Goal: Task Accomplishment & Management: Manage account settings

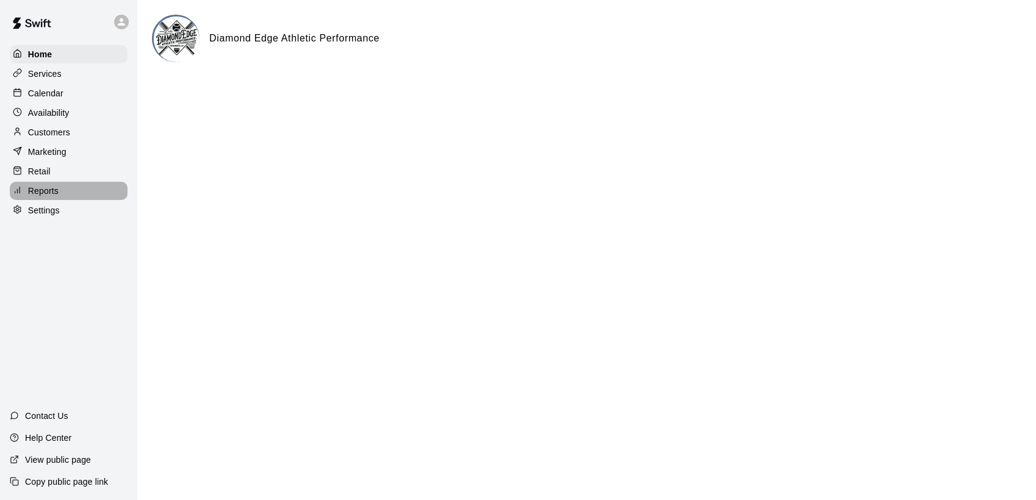
click at [55, 193] on p "Reports" at bounding box center [43, 191] width 31 height 12
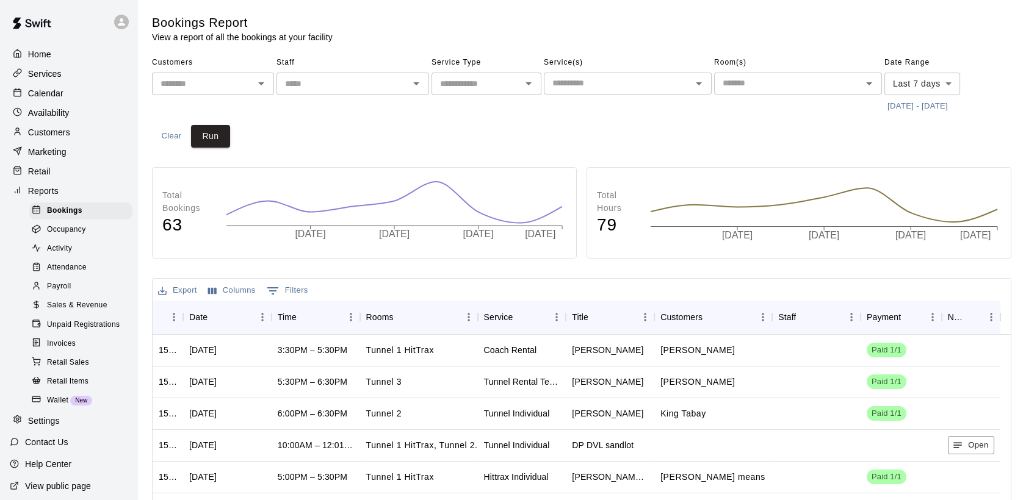
click at [81, 312] on span "Sales & Revenue" at bounding box center [77, 306] width 60 height 12
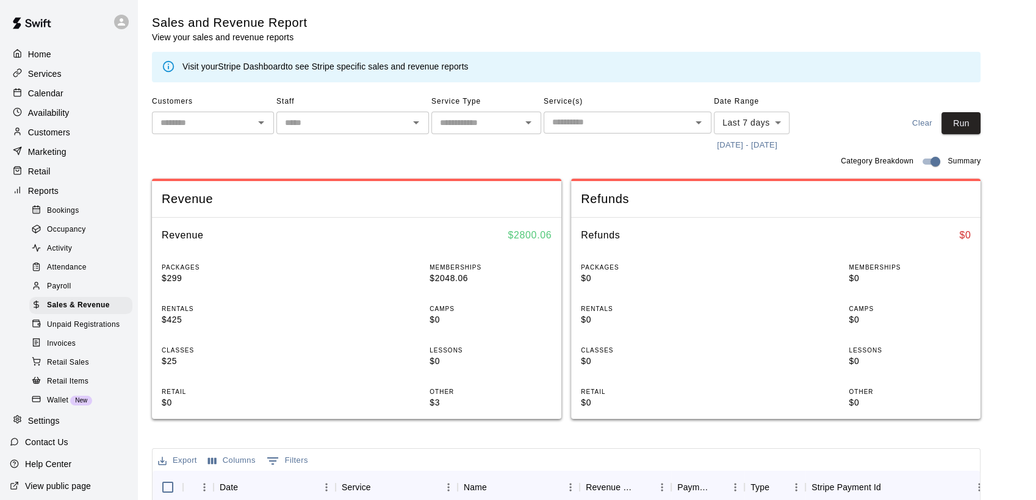
click at [778, 131] on body "Home Services Calendar Availability Customers Marketing Retail Reports Bookings…" at bounding box center [518, 440] width 1036 height 880
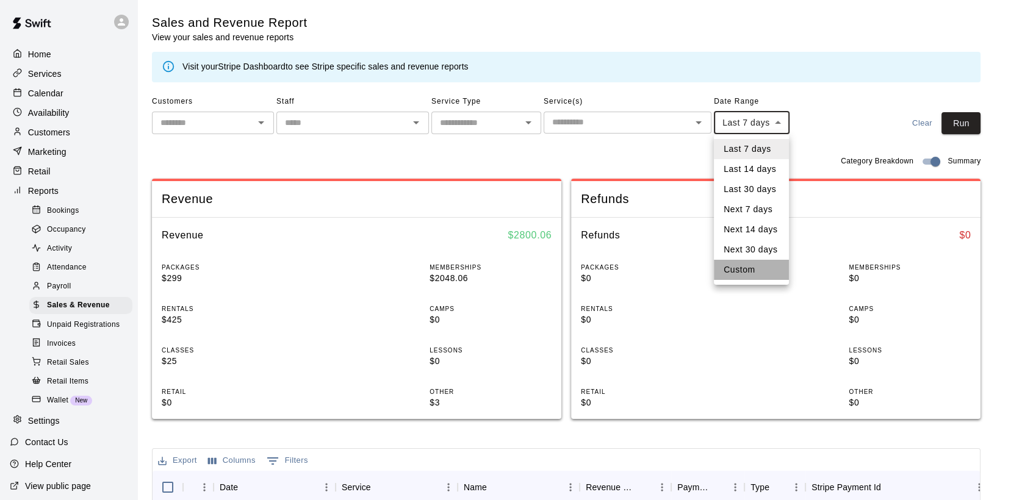
click at [763, 267] on li "Custom" at bounding box center [751, 270] width 75 height 20
type input "******"
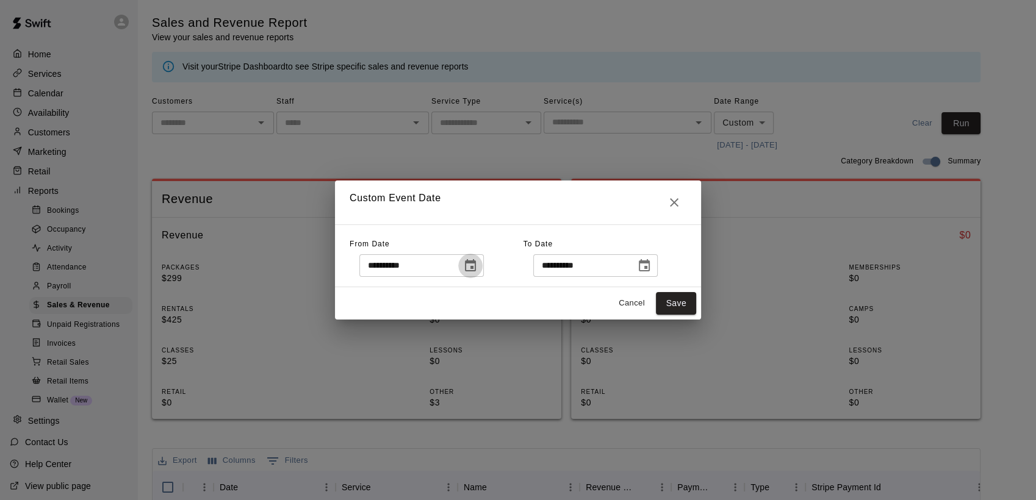
click at [478, 270] on icon "Choose date, selected date is Oct 6, 2025" at bounding box center [470, 266] width 15 height 15
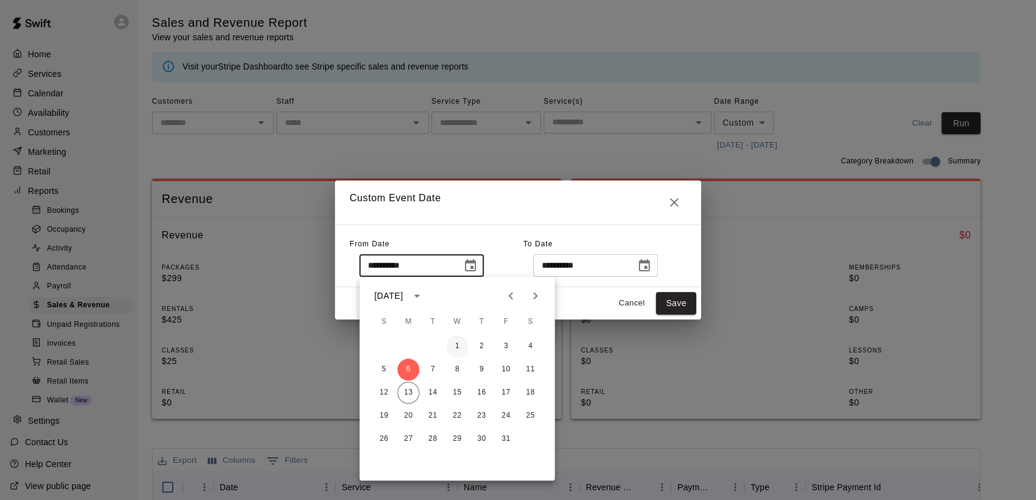
click at [459, 347] on button "1" at bounding box center [457, 347] width 22 height 22
type input "**********"
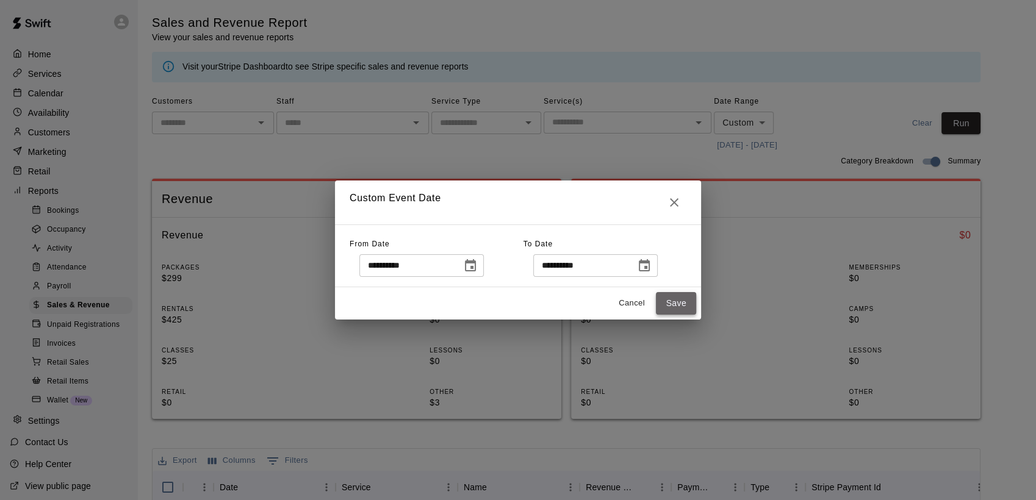
click at [671, 305] on button "Save" at bounding box center [676, 303] width 40 height 23
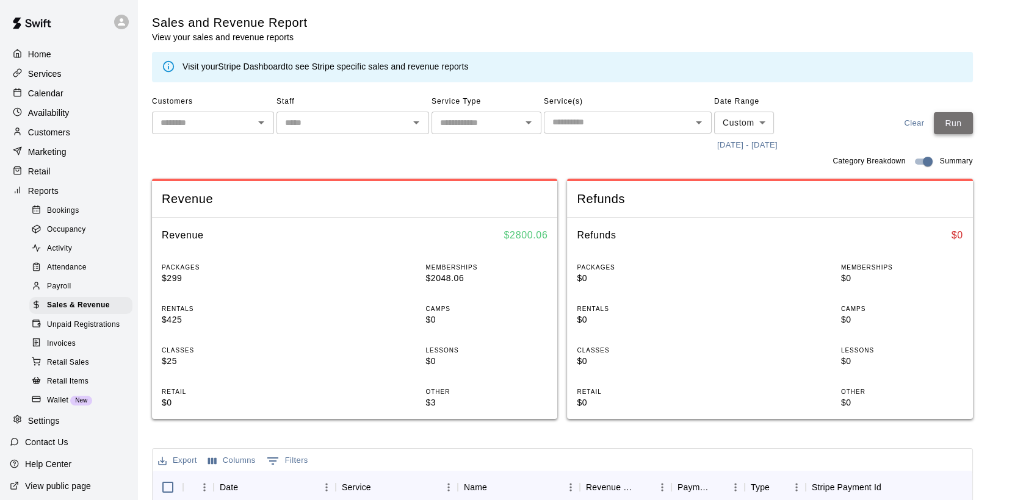
click at [966, 124] on button "Run" at bounding box center [952, 123] width 39 height 23
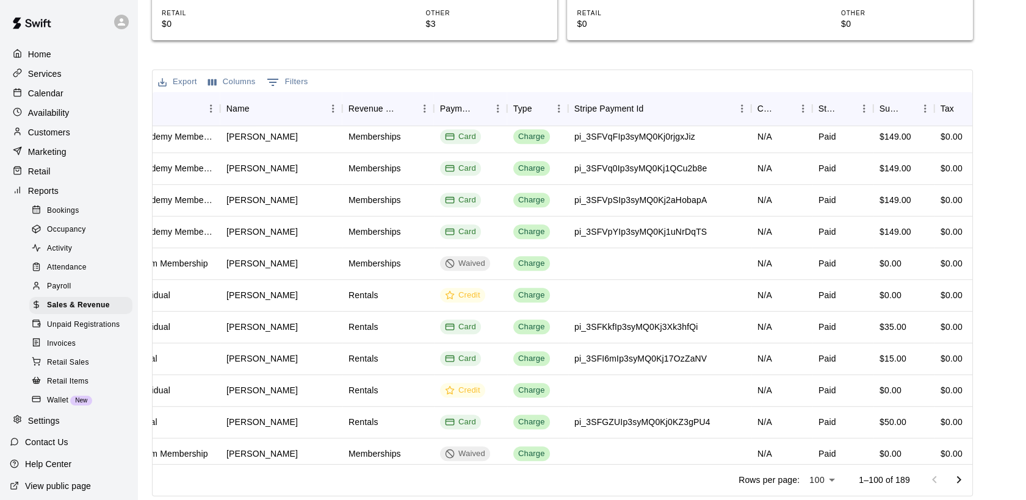
scroll to position [1423, 237]
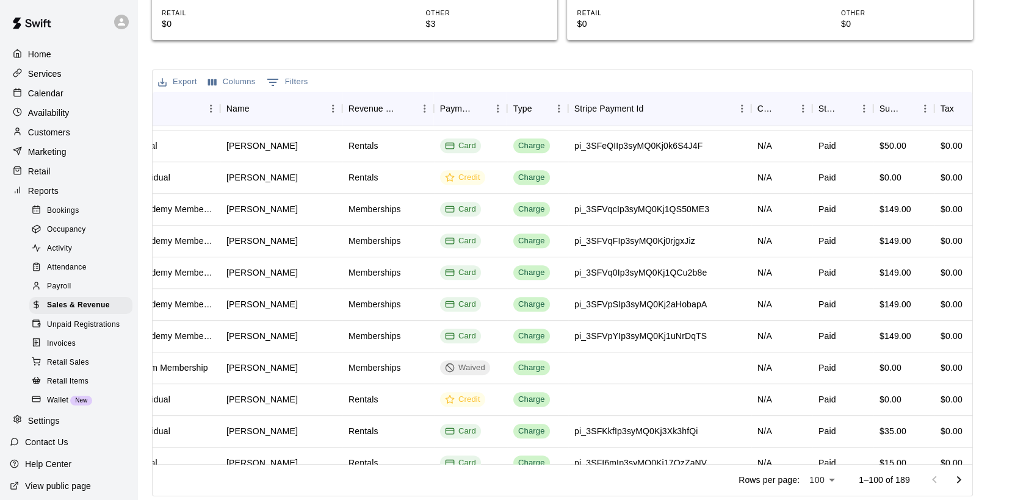
click at [55, 134] on p "Customers" at bounding box center [49, 132] width 42 height 12
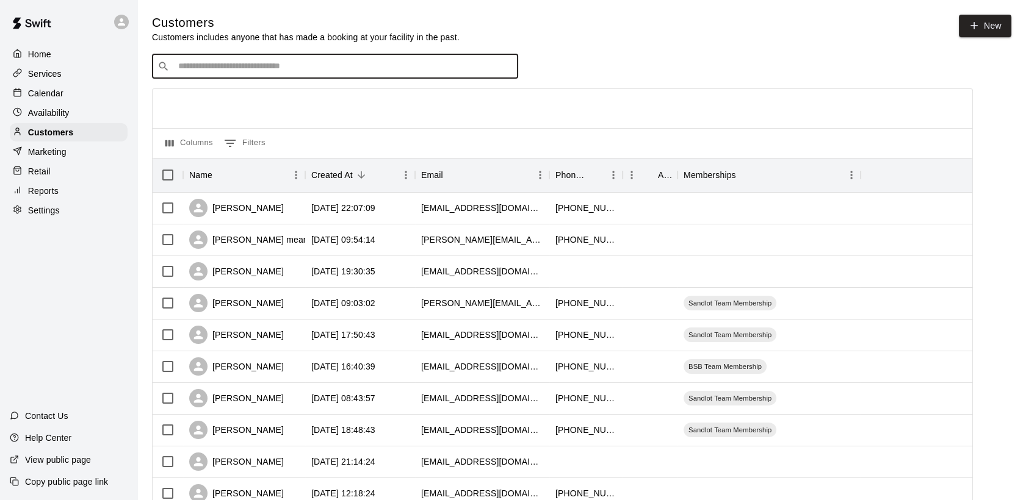
click at [283, 71] on input "Search customers by name or email" at bounding box center [343, 66] width 338 height 12
type input "******"
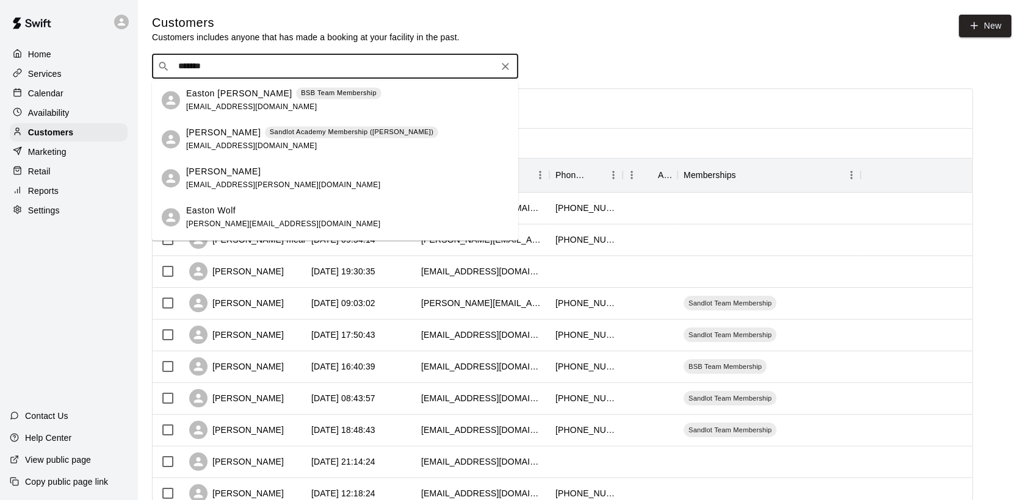
click at [276, 218] on div "Easton Wolf [EMAIL_ADDRESS][DOMAIN_NAME]" at bounding box center [283, 217] width 194 height 26
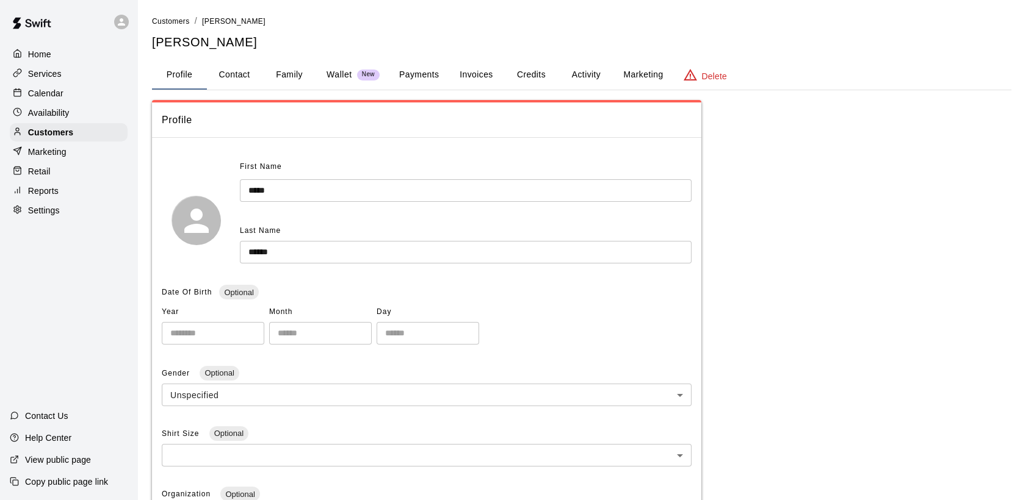
click at [425, 77] on button "Payments" at bounding box center [418, 74] width 59 height 29
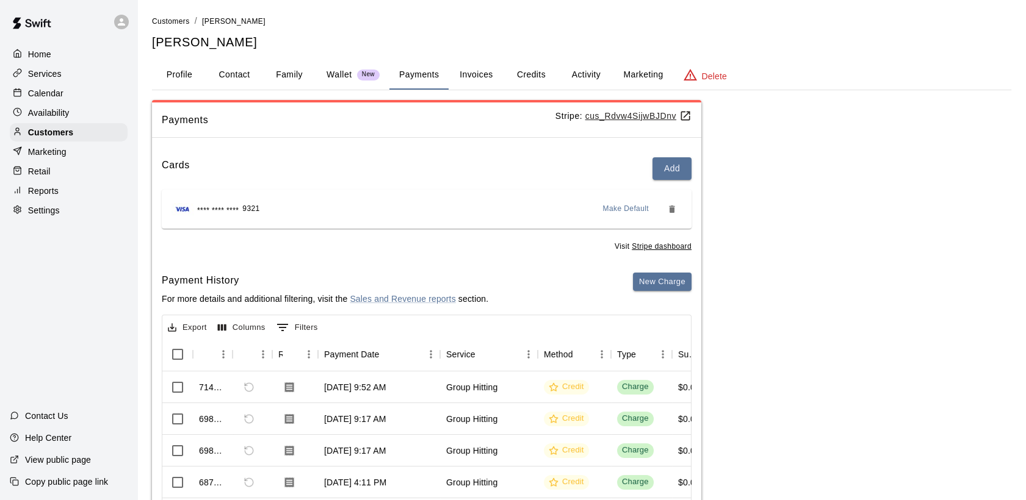
click at [294, 71] on button "Family" at bounding box center [289, 74] width 55 height 29
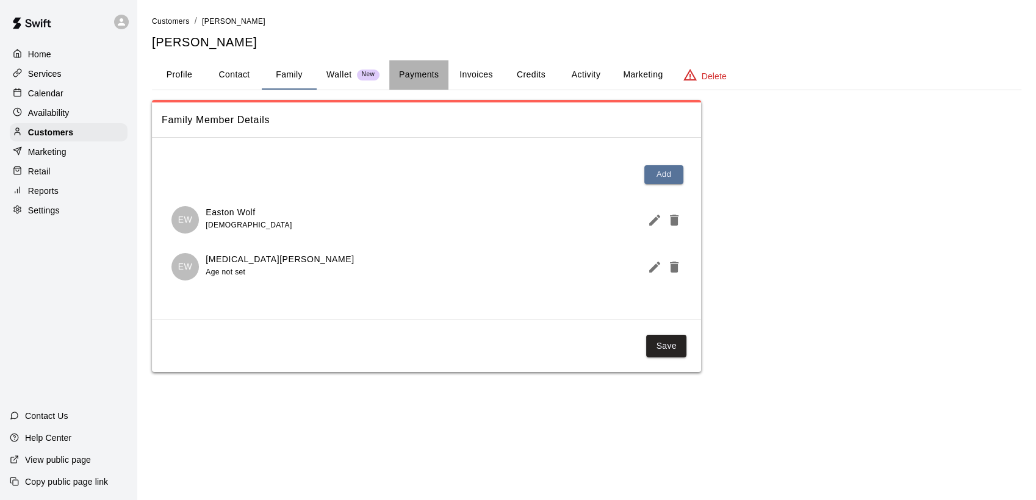
click at [433, 75] on button "Payments" at bounding box center [418, 74] width 59 height 29
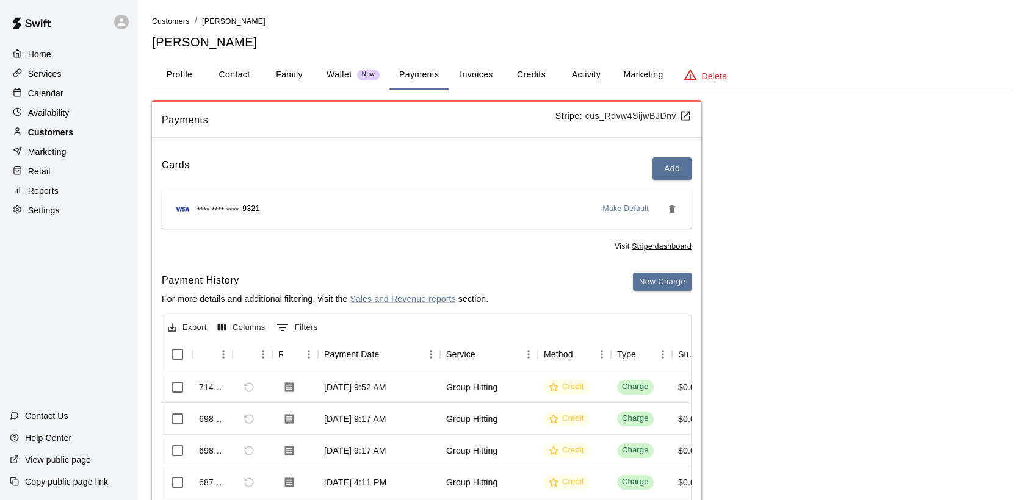
click at [61, 134] on p "Customers" at bounding box center [50, 132] width 45 height 12
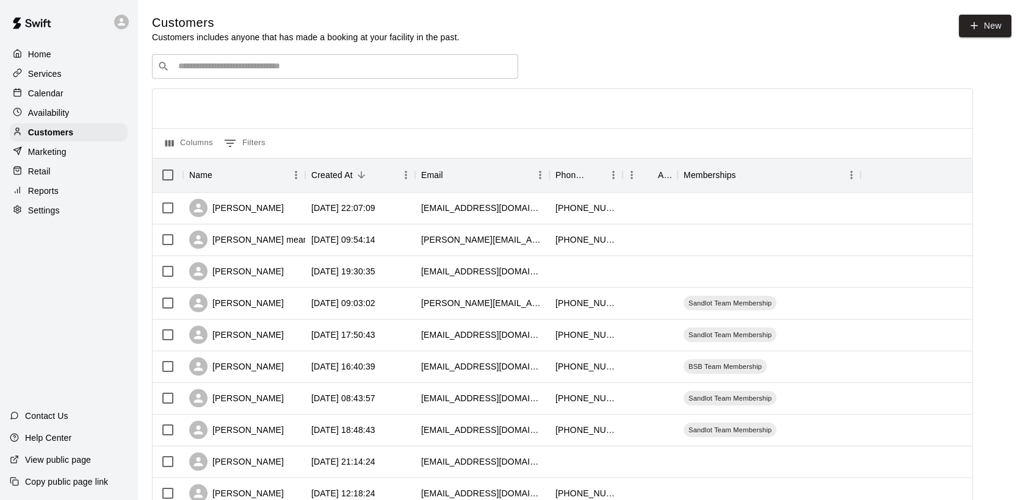
click at [212, 70] on input "Search customers by name or email" at bounding box center [343, 66] width 338 height 12
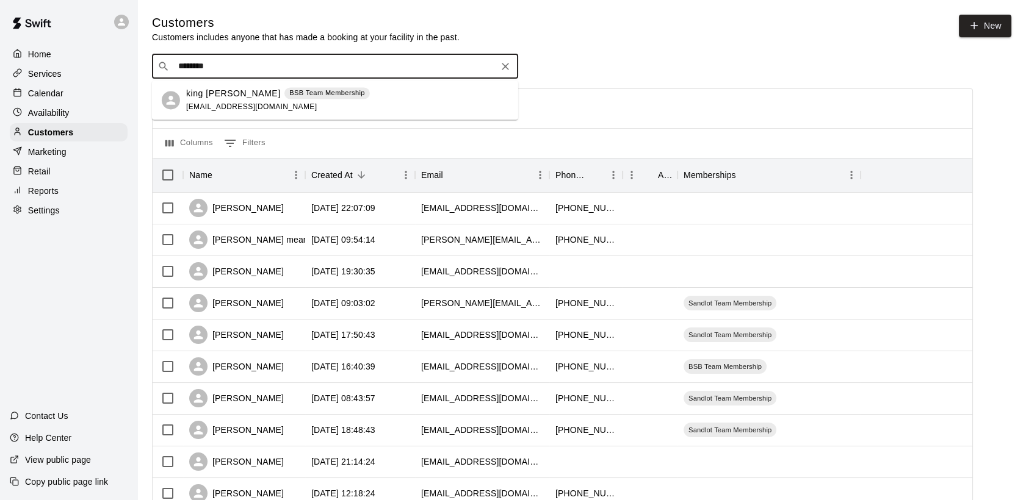
type input "*********"
click at [205, 93] on p "king [PERSON_NAME]" at bounding box center [233, 93] width 95 height 13
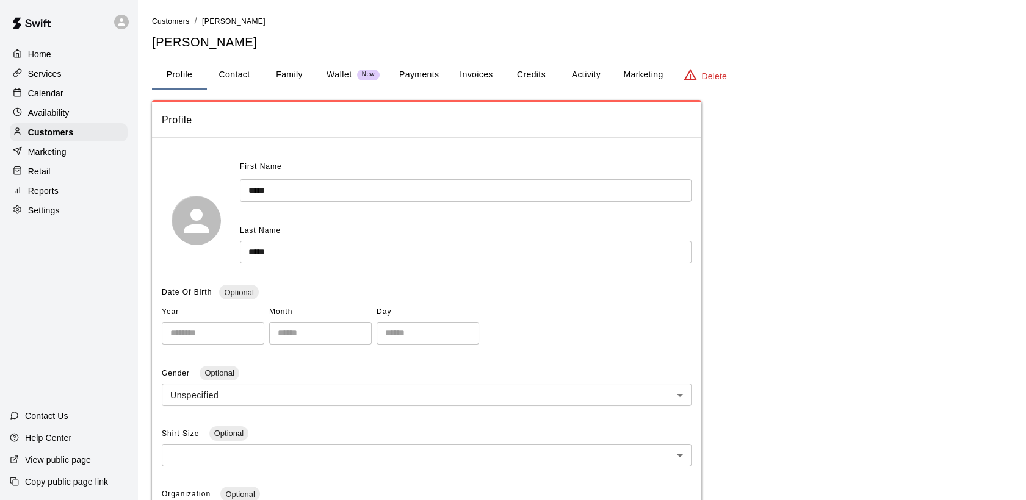
click at [417, 76] on button "Payments" at bounding box center [418, 74] width 59 height 29
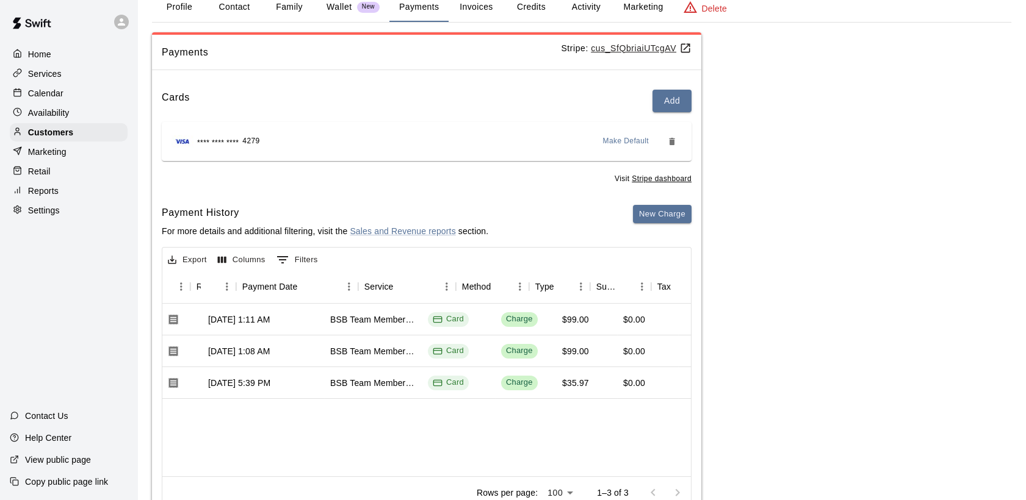
scroll to position [0, 82]
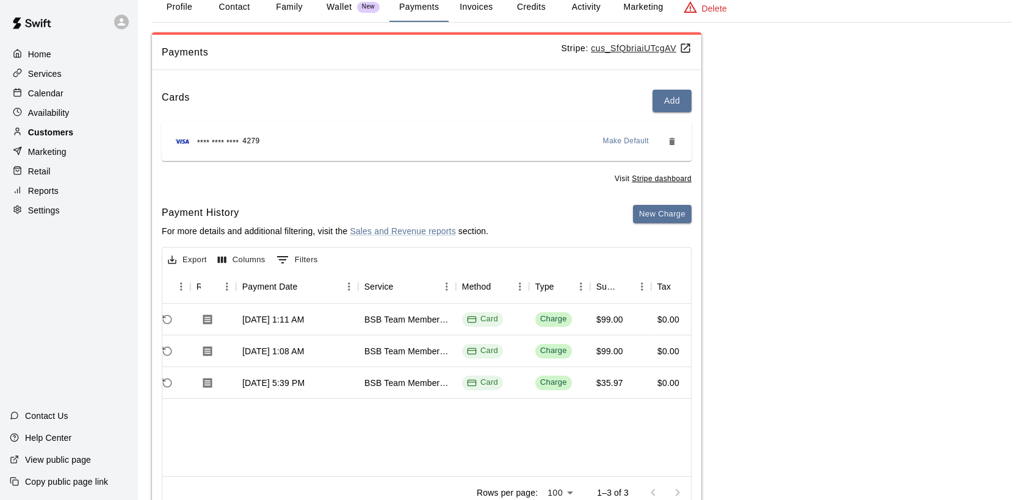
drag, startPoint x: 79, startPoint y: 139, endPoint x: 96, endPoint y: 134, distance: 17.9
click at [78, 140] on div "Customers" at bounding box center [69, 132] width 118 height 18
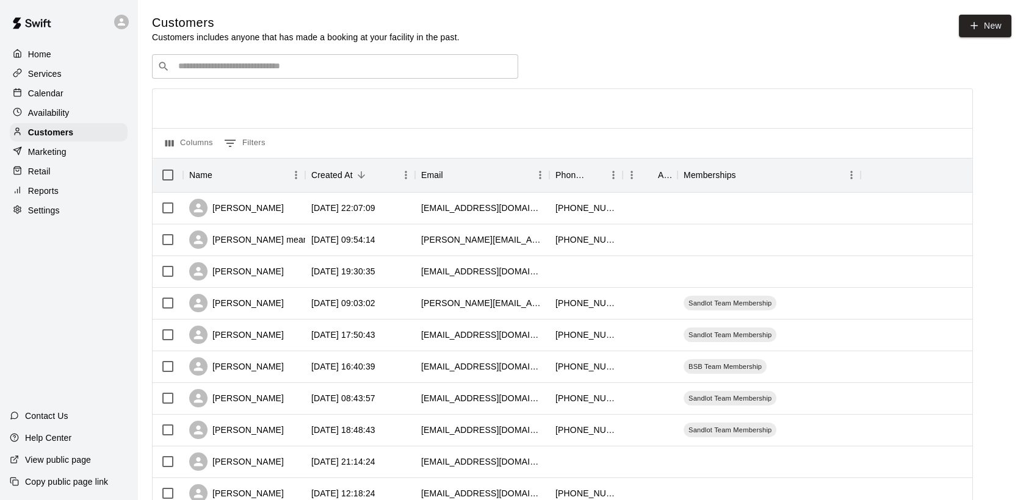
click at [216, 72] on input "Search customers by name or email" at bounding box center [343, 66] width 338 height 12
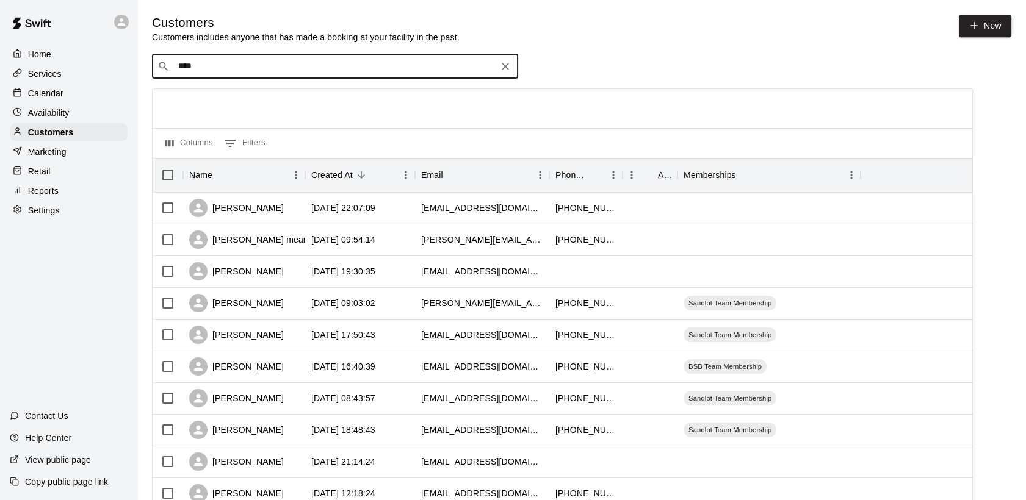
type input "****"
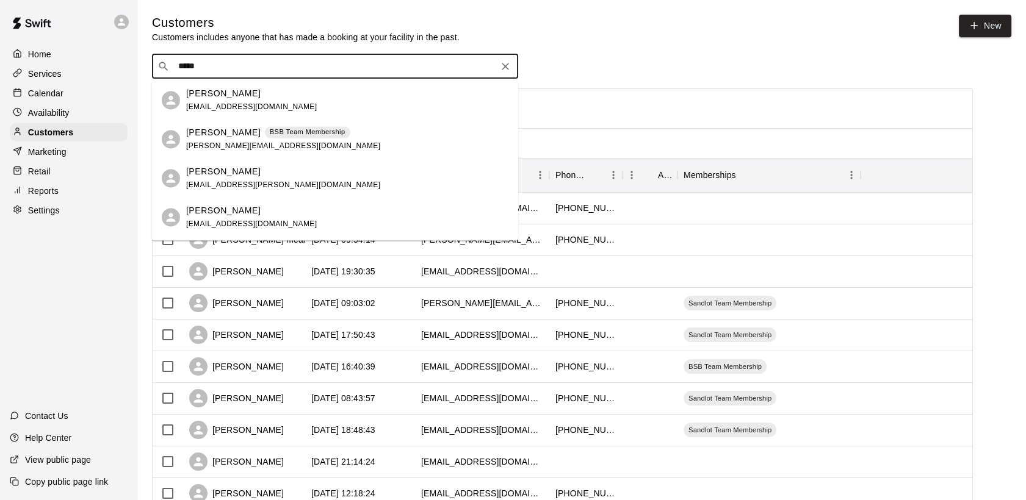
click at [270, 132] on p "BSB Team Membership" at bounding box center [308, 132] width 76 height 10
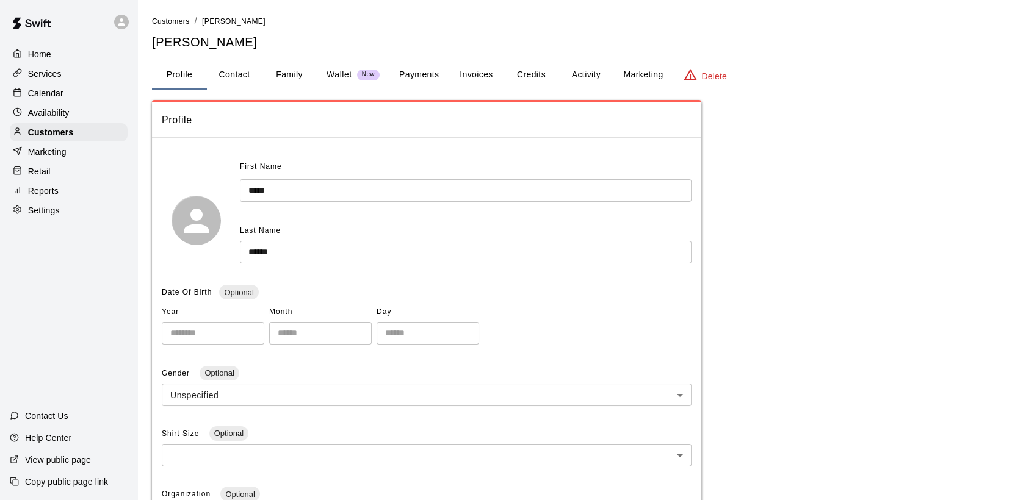
click at [425, 75] on button "Payments" at bounding box center [418, 74] width 59 height 29
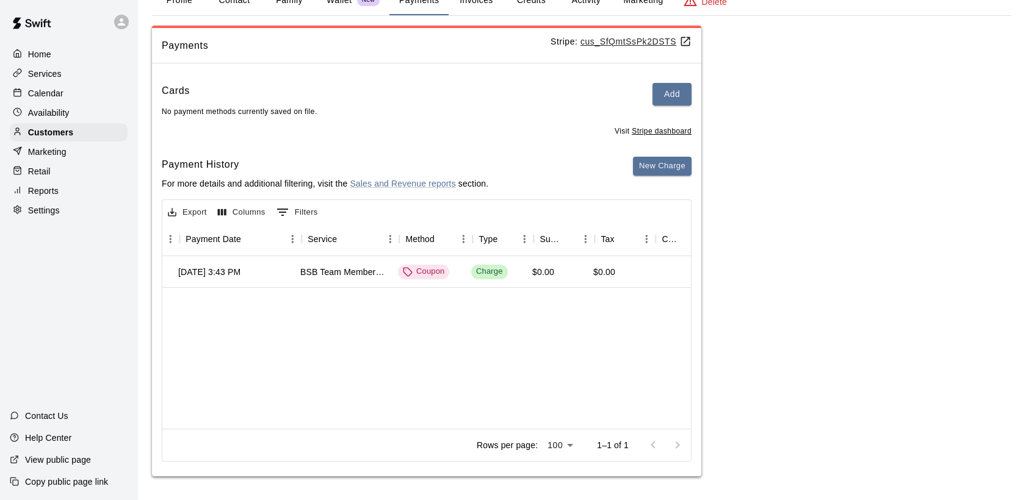
scroll to position [0, 138]
click at [439, 273] on div "Coupon" at bounding box center [431, 272] width 41 height 12
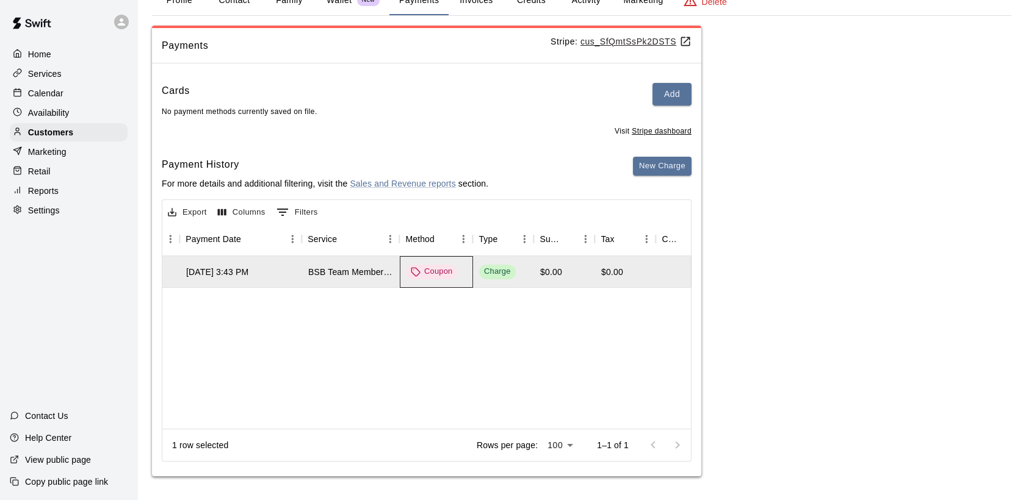
click at [439, 273] on div "Coupon" at bounding box center [431, 272] width 41 height 12
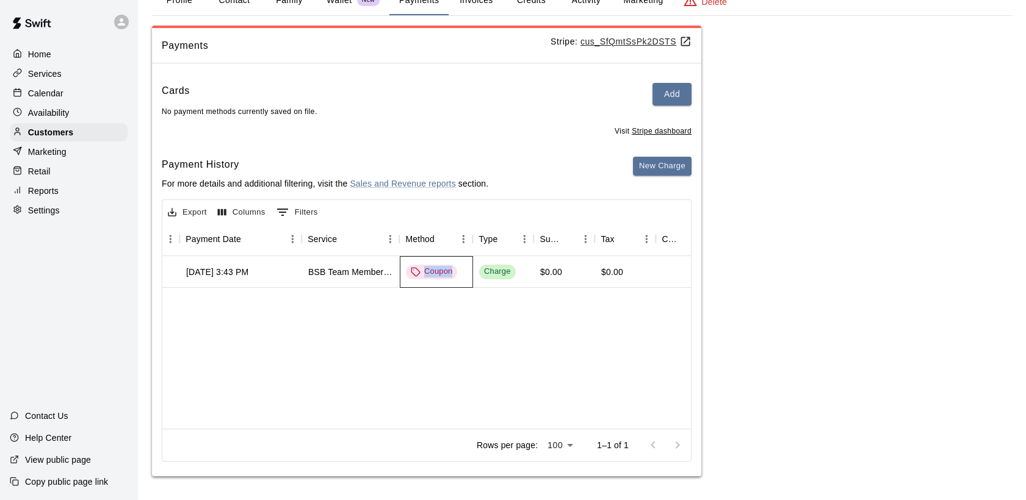
click at [439, 273] on div "Coupon" at bounding box center [431, 272] width 41 height 12
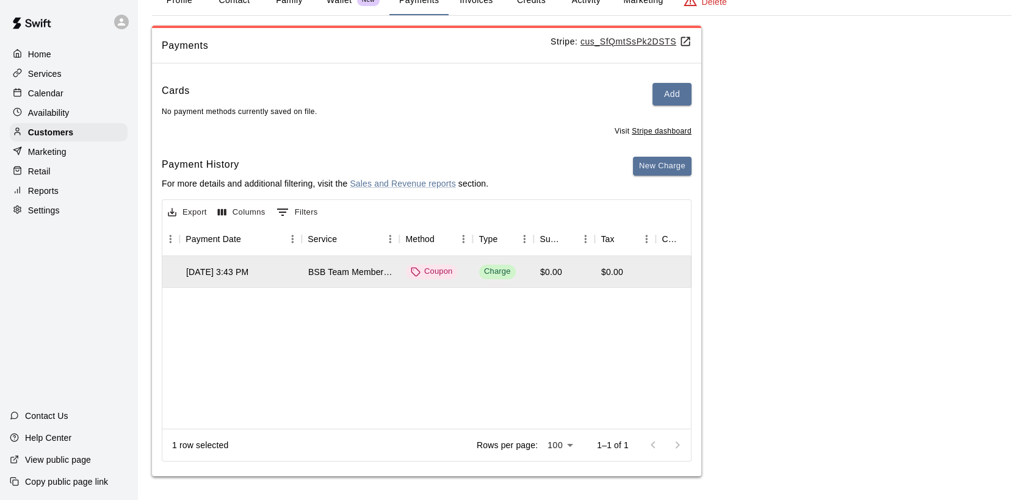
drag, startPoint x: 439, startPoint y: 273, endPoint x: 441, endPoint y: 329, distance: 56.2
click at [441, 329] on div "[DATE] 3:43 PM BSB Team Membership Coupon Charge $0.00 $0.00 $0.00 $0.00 N/A Ow…" at bounding box center [844, 342] width 1641 height 173
click at [326, 274] on div "Owner/Manager Comp" at bounding box center [328, 272] width 49 height 12
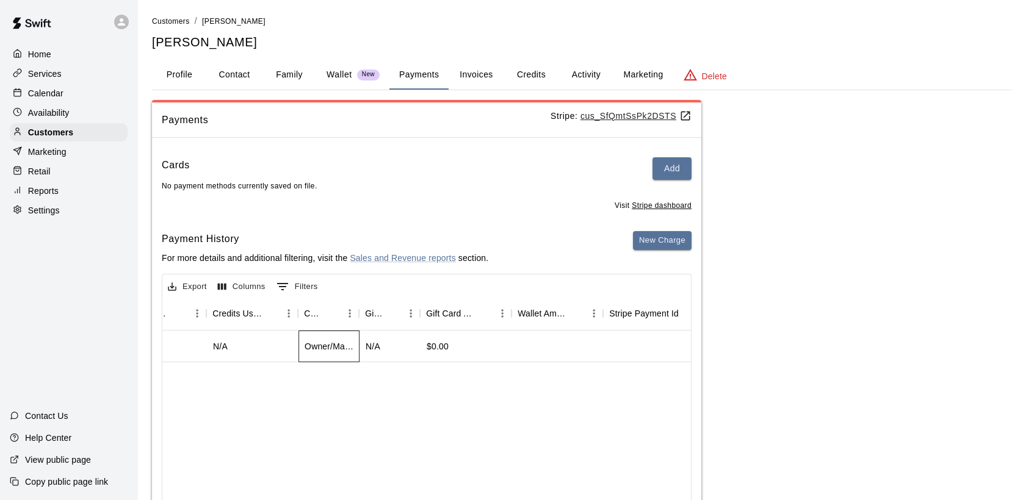
scroll to position [0, 0]
click at [59, 134] on p "Customers" at bounding box center [50, 132] width 45 height 12
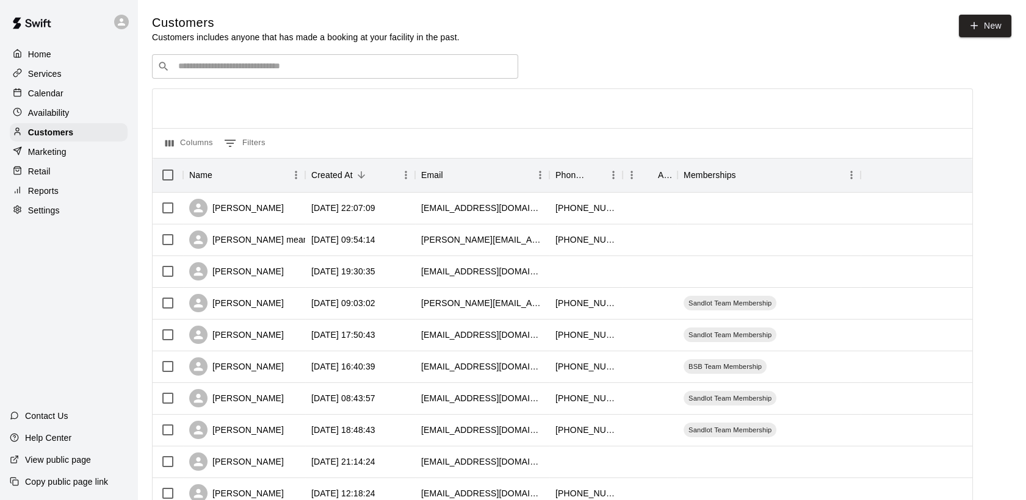
click at [224, 67] on input "Search customers by name or email" at bounding box center [343, 66] width 338 height 12
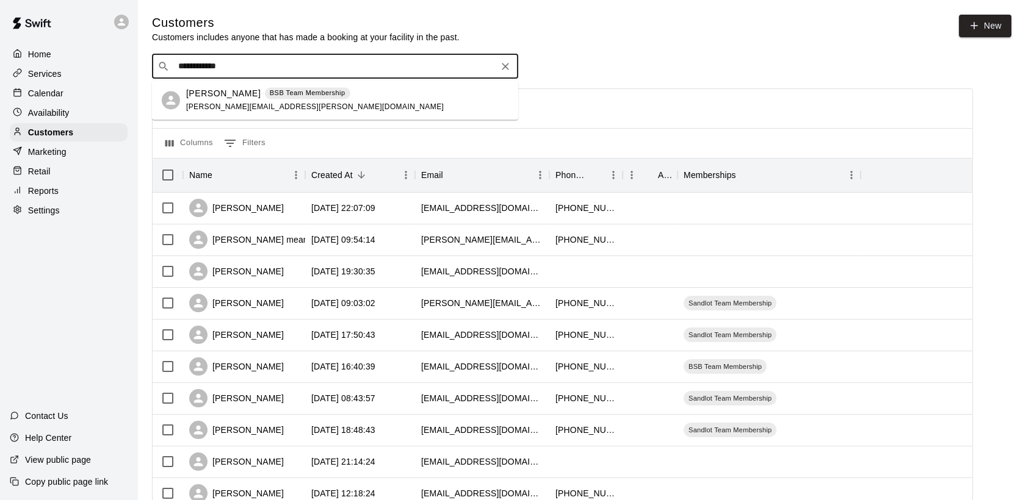
type input "**********"
click at [220, 91] on p "[PERSON_NAME]" at bounding box center [223, 93] width 74 height 13
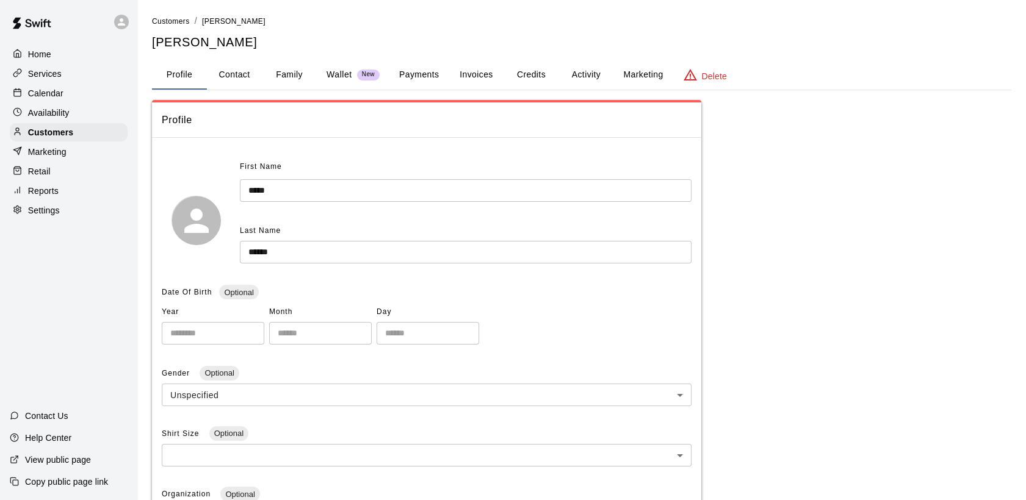
click at [410, 71] on button "Payments" at bounding box center [418, 74] width 59 height 29
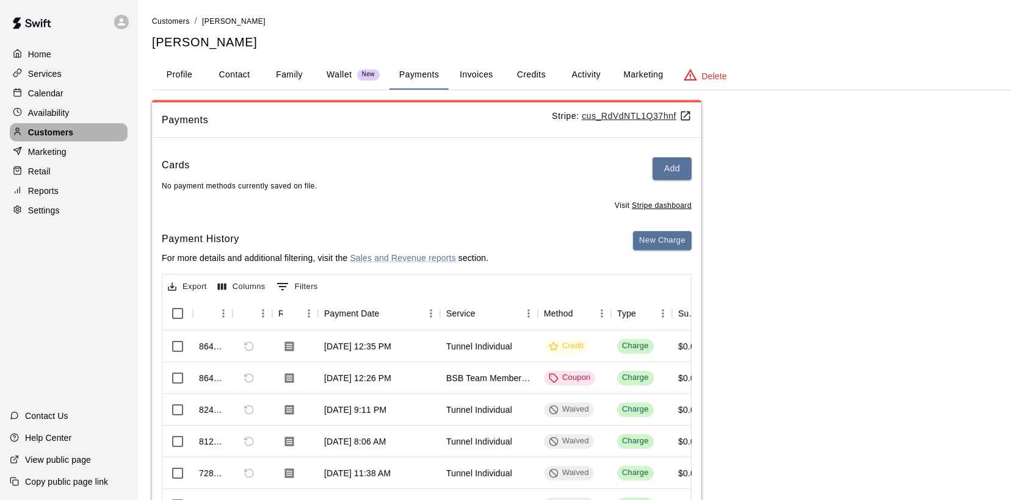
click at [74, 137] on div "Customers" at bounding box center [69, 132] width 118 height 18
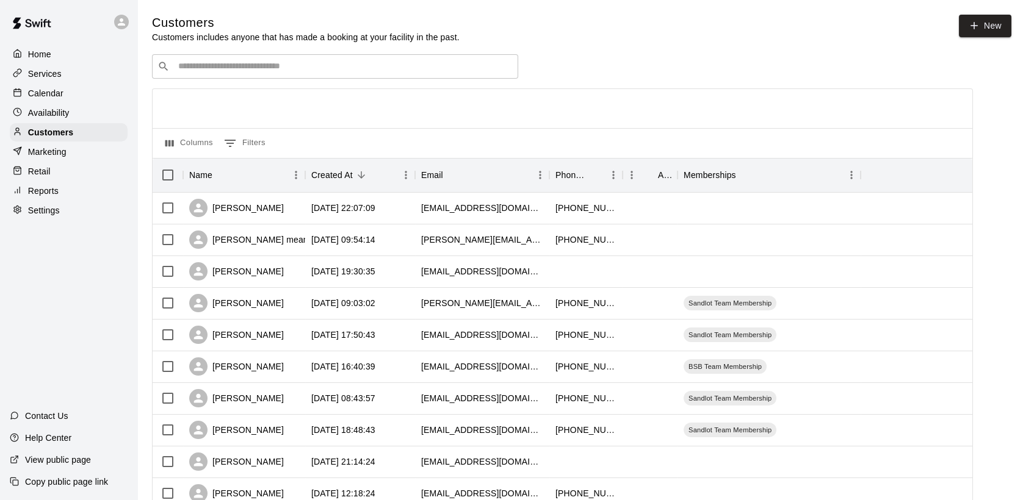
click at [234, 70] on input "Search customers by name or email" at bounding box center [343, 66] width 338 height 12
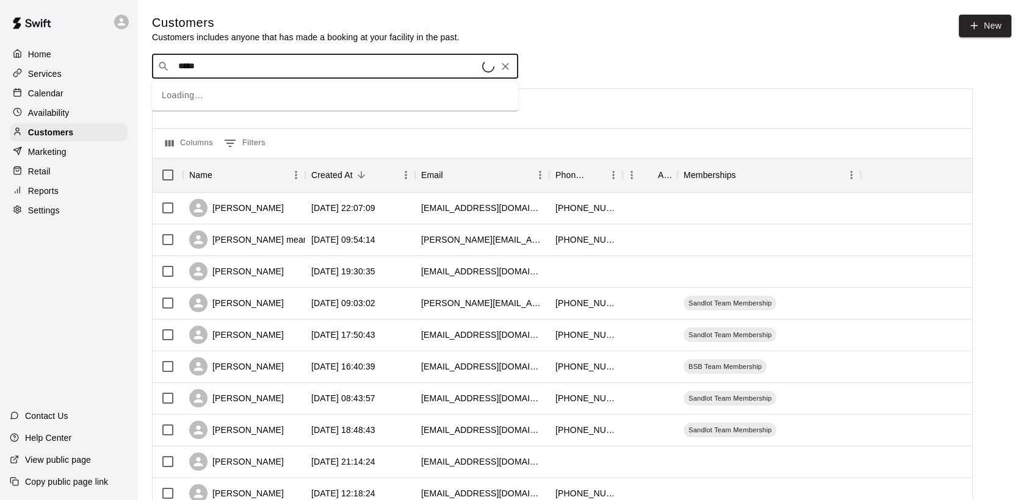
type input "******"
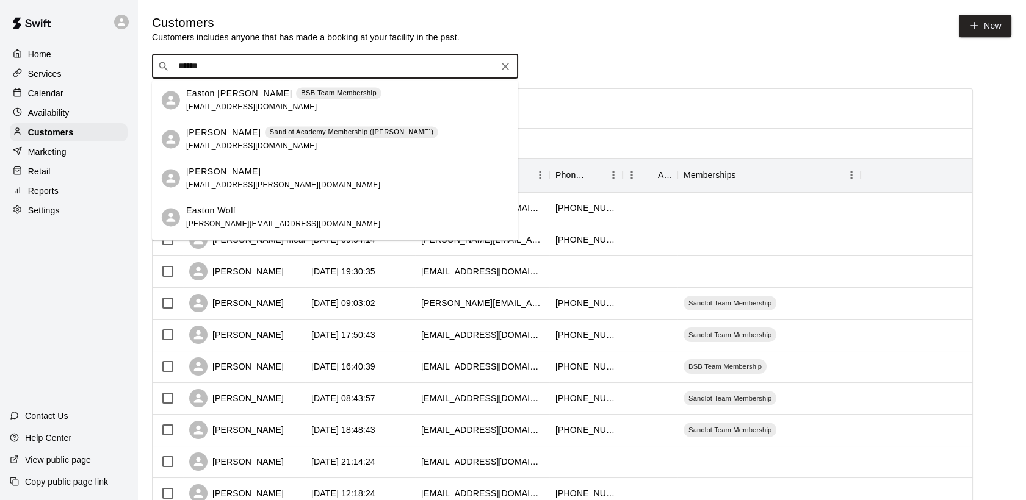
click at [301, 98] on p "BSB Team Membership" at bounding box center [339, 93] width 76 height 10
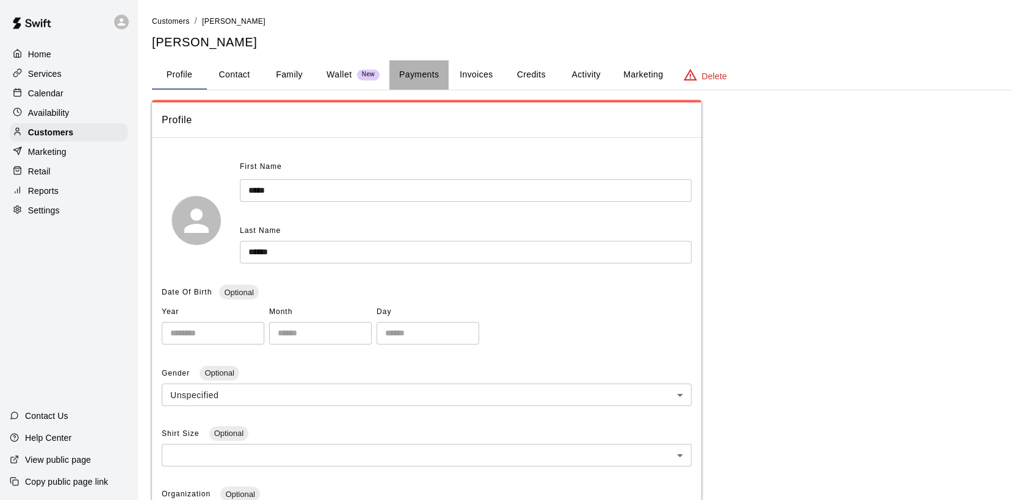
click at [420, 73] on button "Payments" at bounding box center [418, 74] width 59 height 29
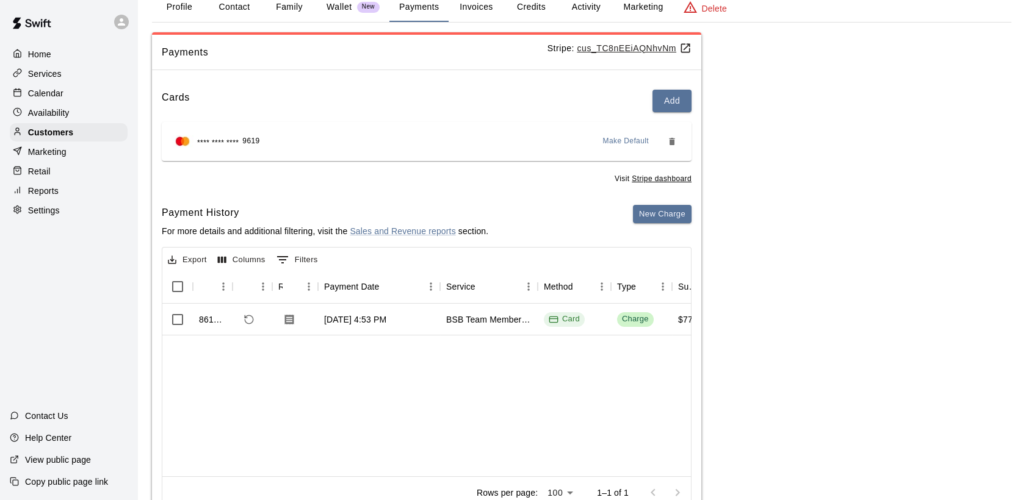
click at [182, 5] on button "Profile" at bounding box center [179, 7] width 55 height 29
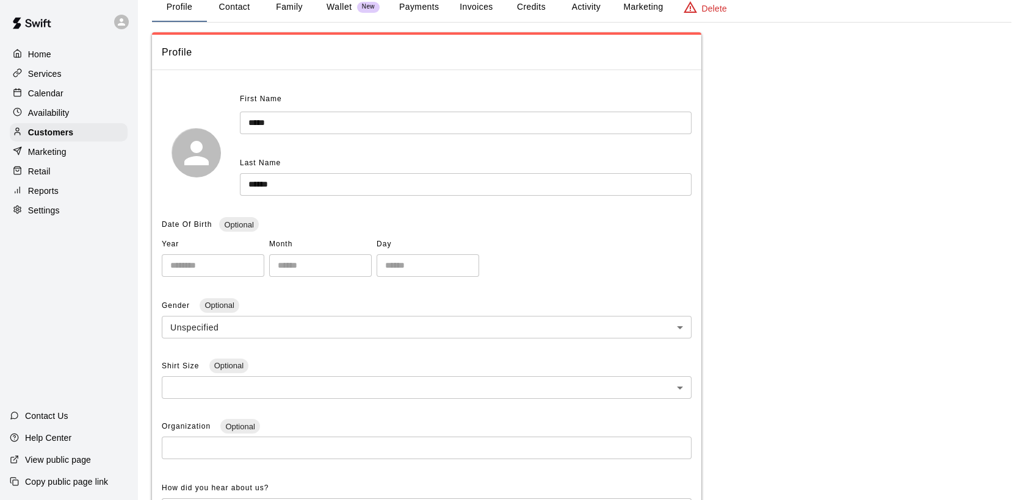
click at [221, 3] on button "Contact" at bounding box center [234, 7] width 55 height 29
select select "**"
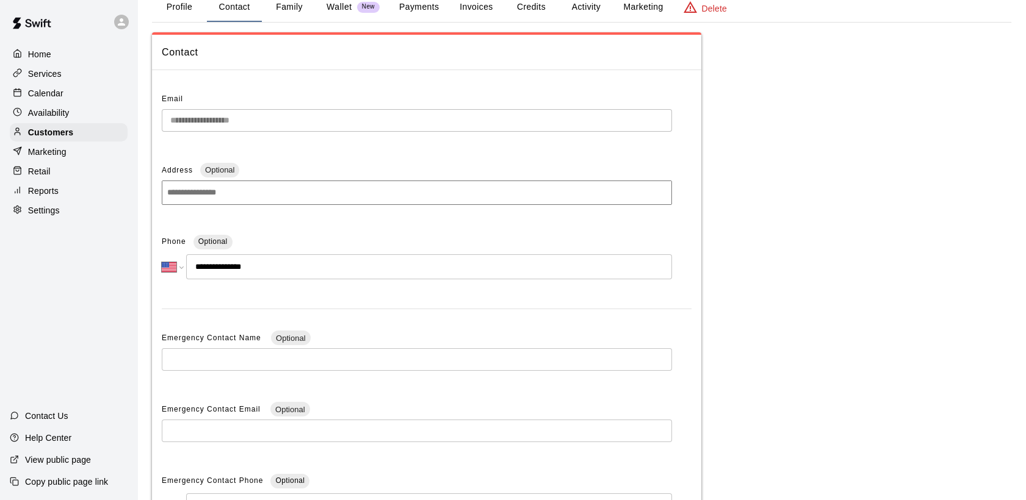
drag, startPoint x: 259, startPoint y: 267, endPoint x: 209, endPoint y: 267, distance: 50.0
click at [209, 267] on input "**********" at bounding box center [429, 266] width 486 height 25
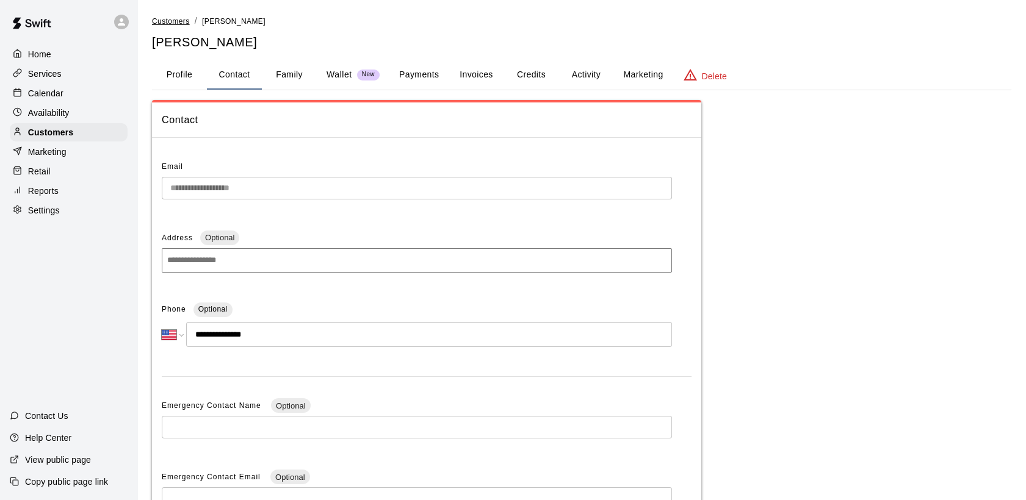
click at [174, 19] on span "Customers" at bounding box center [171, 21] width 38 height 9
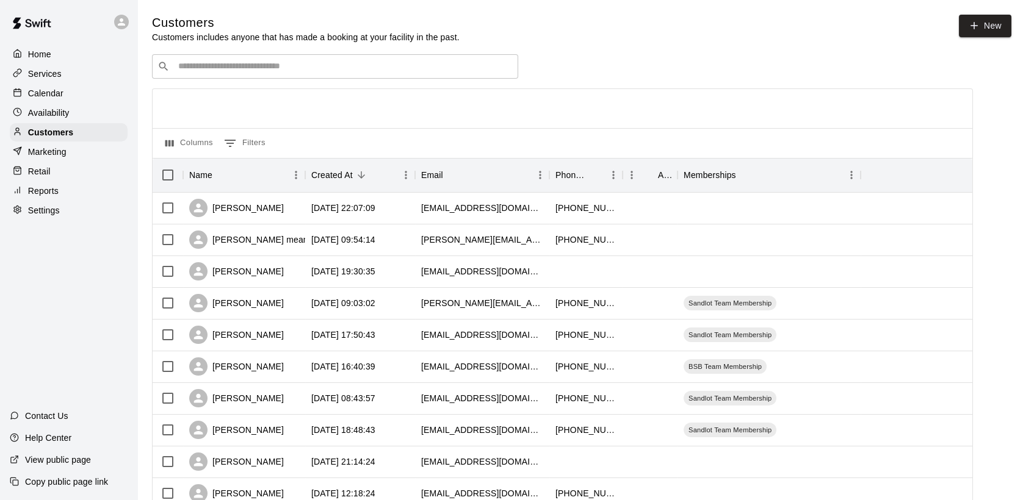
click at [202, 66] on input "Search customers by name or email" at bounding box center [343, 66] width 338 height 12
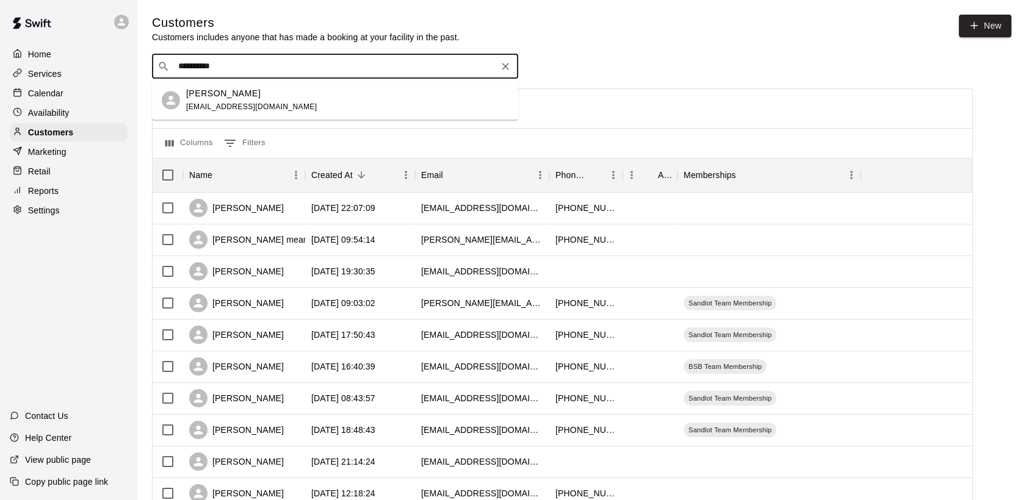
type input "**********"
click at [213, 96] on p "[PERSON_NAME]" at bounding box center [223, 93] width 74 height 13
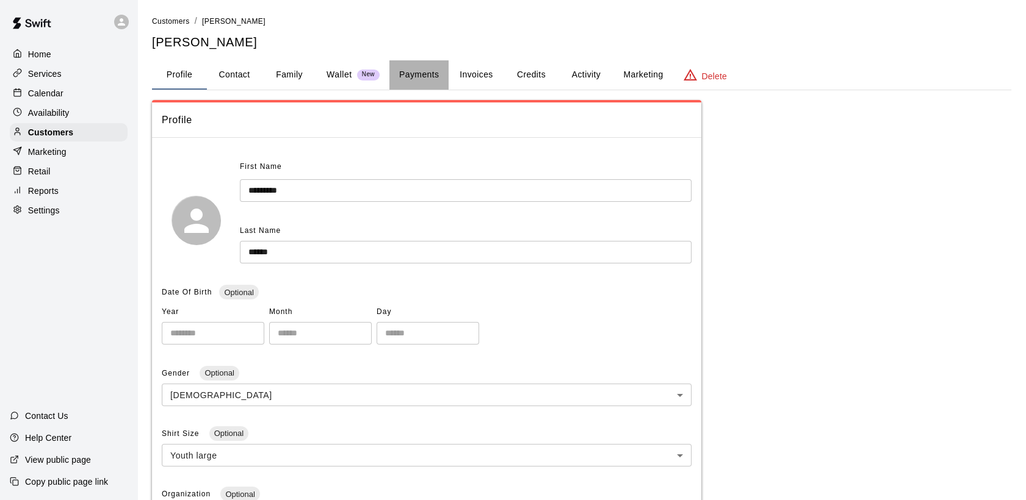
click at [413, 77] on button "Payments" at bounding box center [418, 74] width 59 height 29
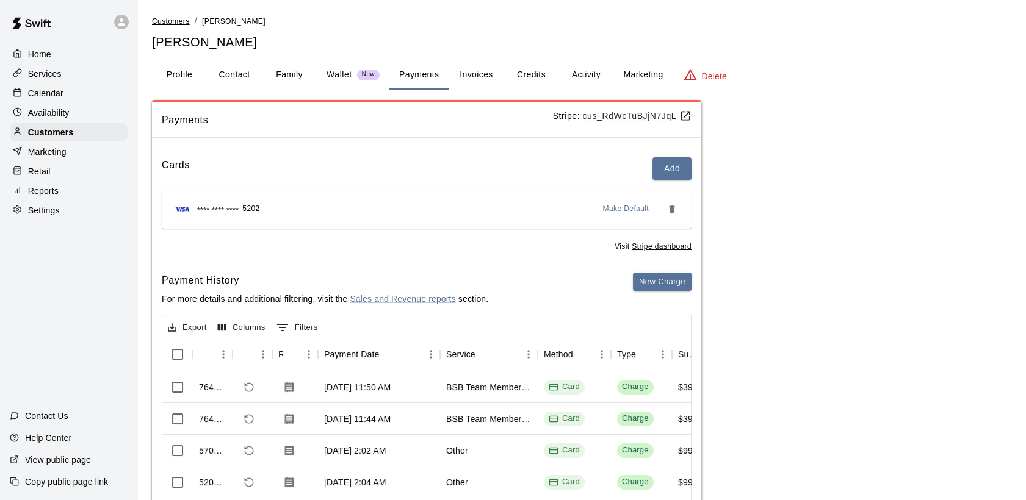
click at [174, 18] on span "Customers" at bounding box center [171, 21] width 38 height 9
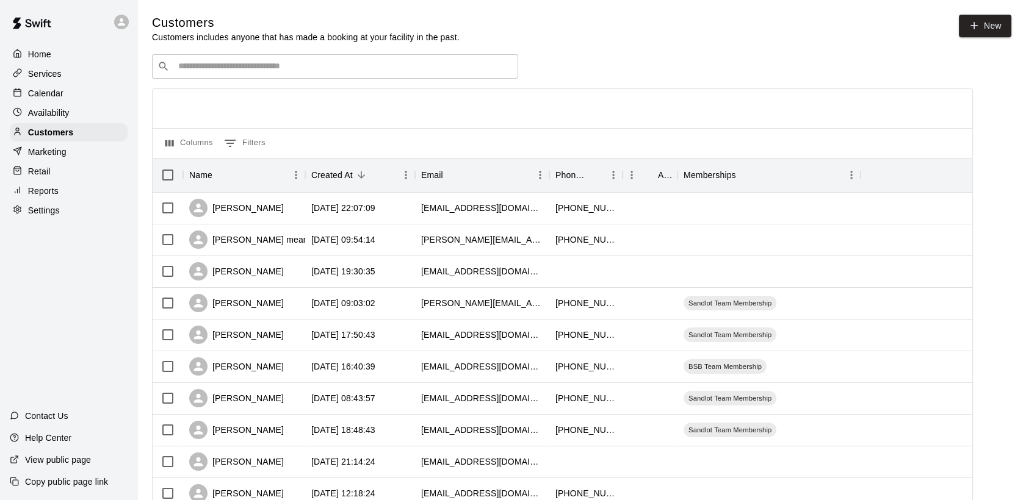
click at [185, 63] on input "Search customers by name or email" at bounding box center [343, 66] width 338 height 12
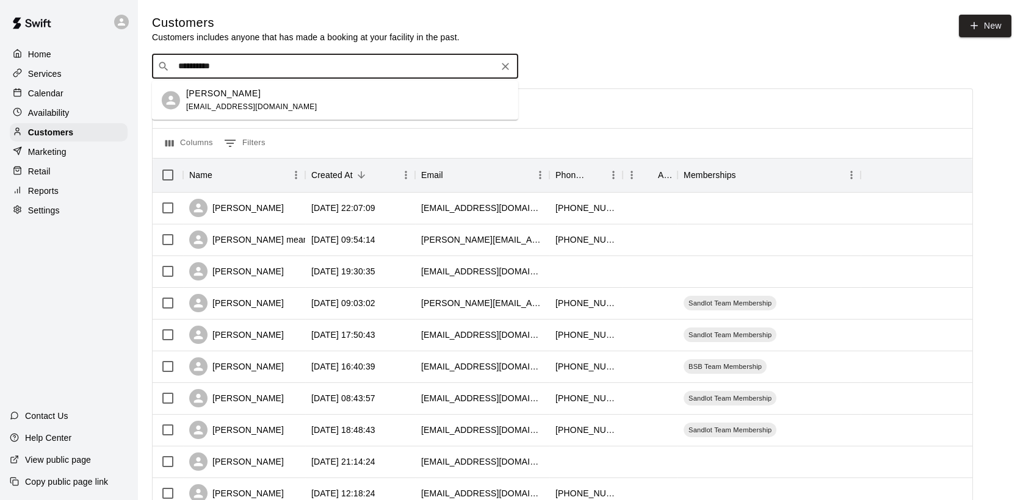
type input "**********"
click at [301, 95] on div "[PERSON_NAME] [EMAIL_ADDRESS][DOMAIN_NAME]" at bounding box center [347, 100] width 322 height 26
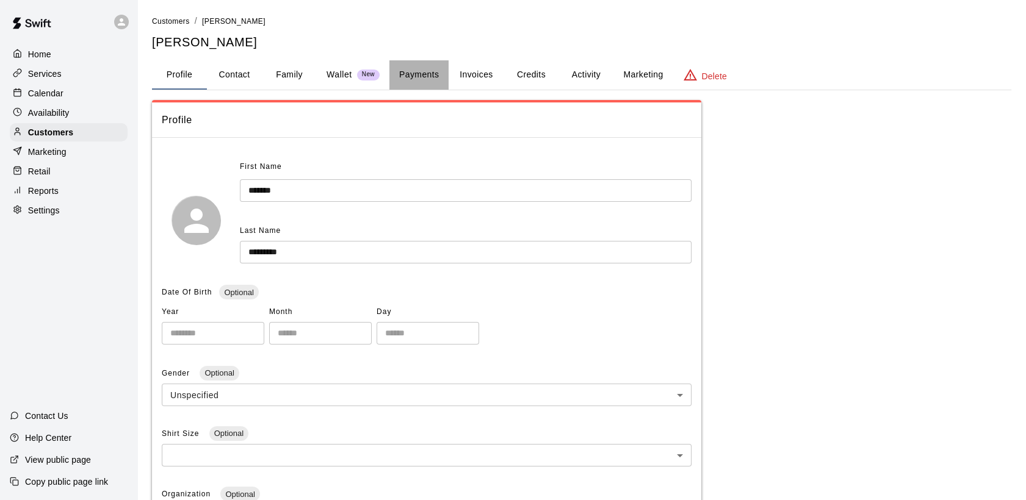
click at [422, 77] on button "Payments" at bounding box center [418, 74] width 59 height 29
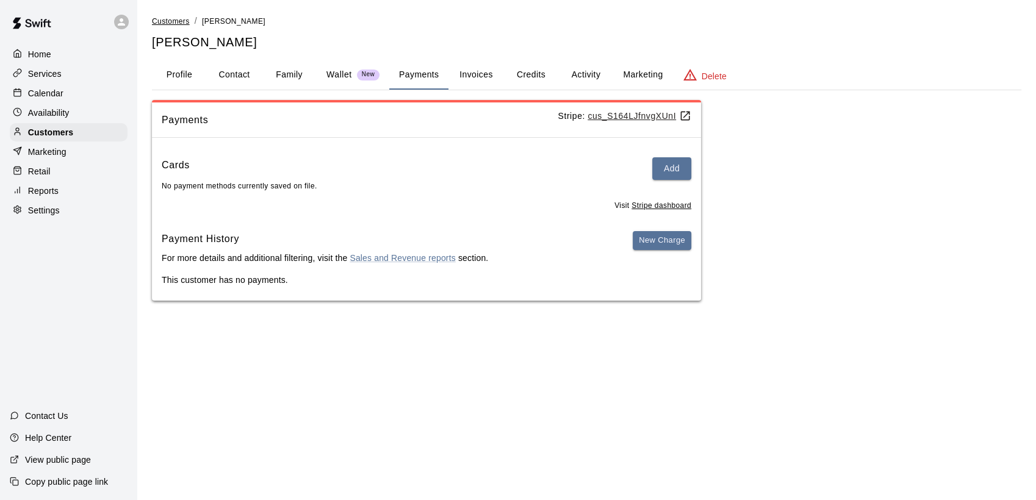
click at [174, 20] on span "Customers" at bounding box center [171, 21] width 38 height 9
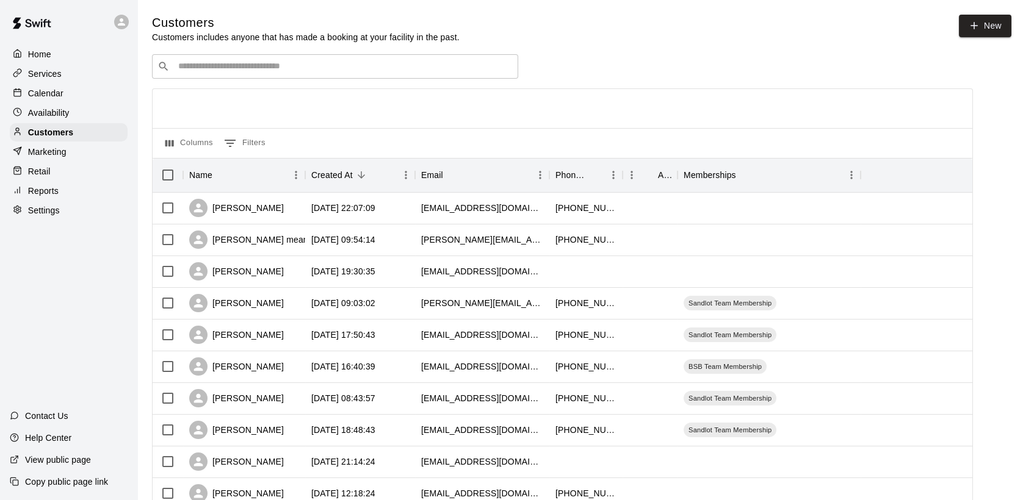
click at [209, 75] on div "​ ​" at bounding box center [335, 66] width 366 height 24
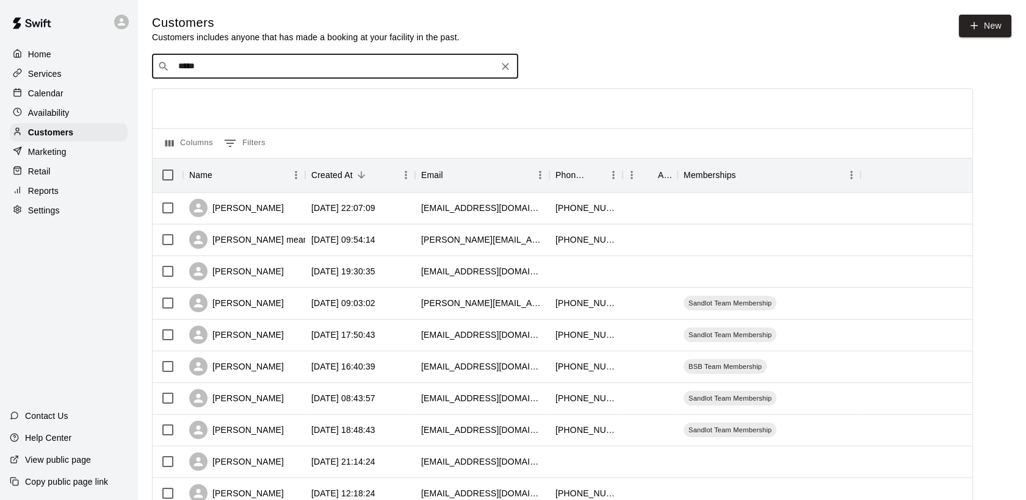
type input "******"
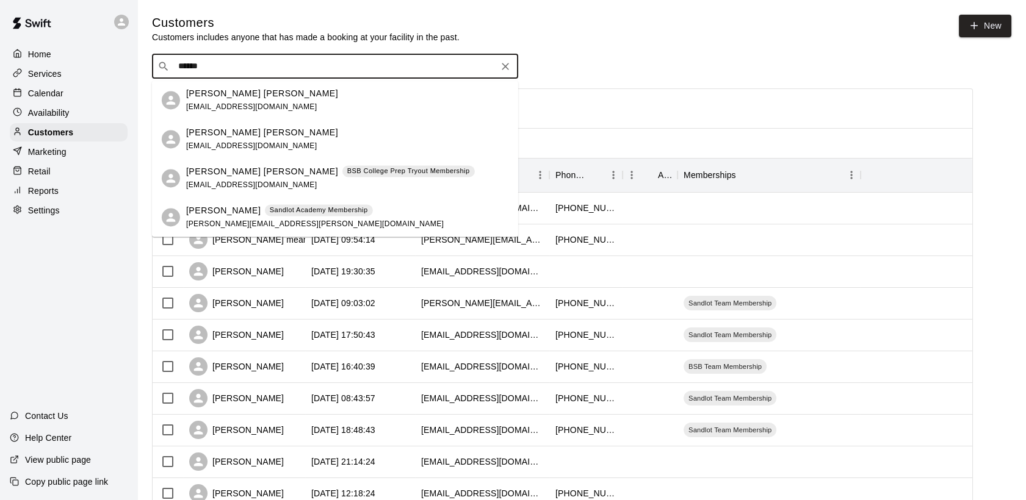
click at [225, 171] on p "[PERSON_NAME] [PERSON_NAME]" at bounding box center [262, 171] width 152 height 13
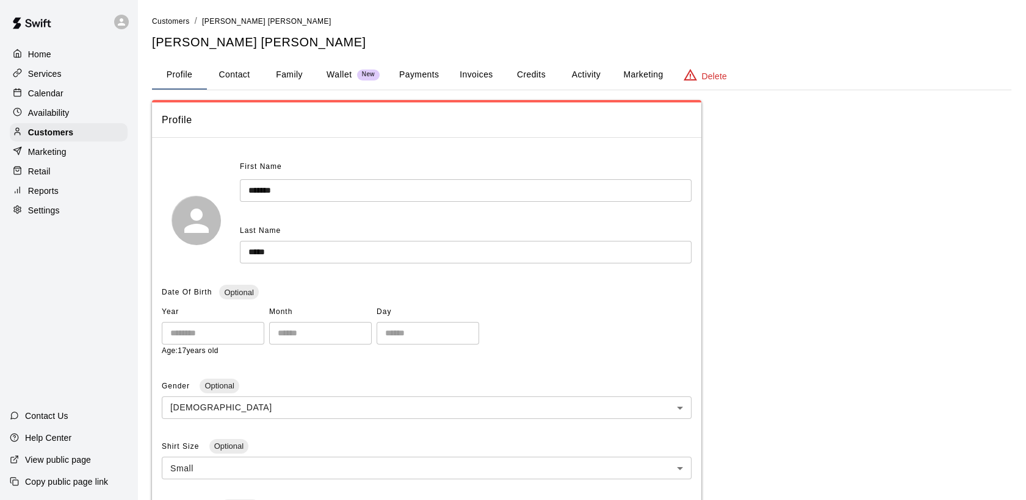
click at [428, 74] on button "Payments" at bounding box center [418, 74] width 59 height 29
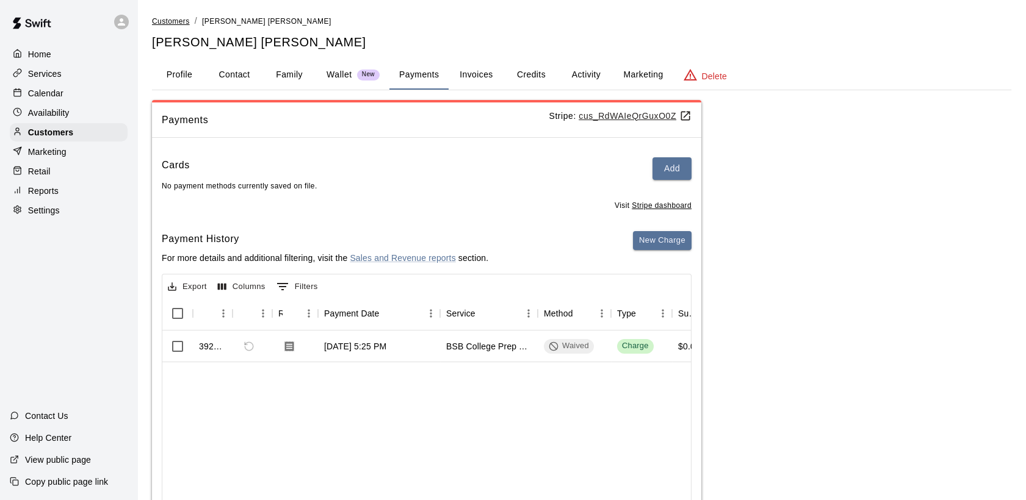
click at [168, 19] on span "Customers" at bounding box center [171, 21] width 38 height 9
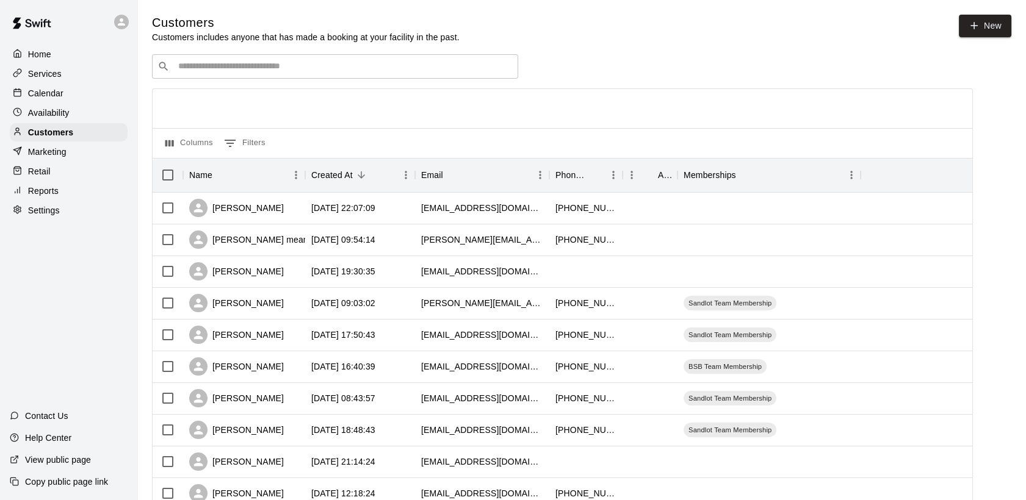
click at [211, 71] on input "Search customers by name or email" at bounding box center [343, 66] width 338 height 12
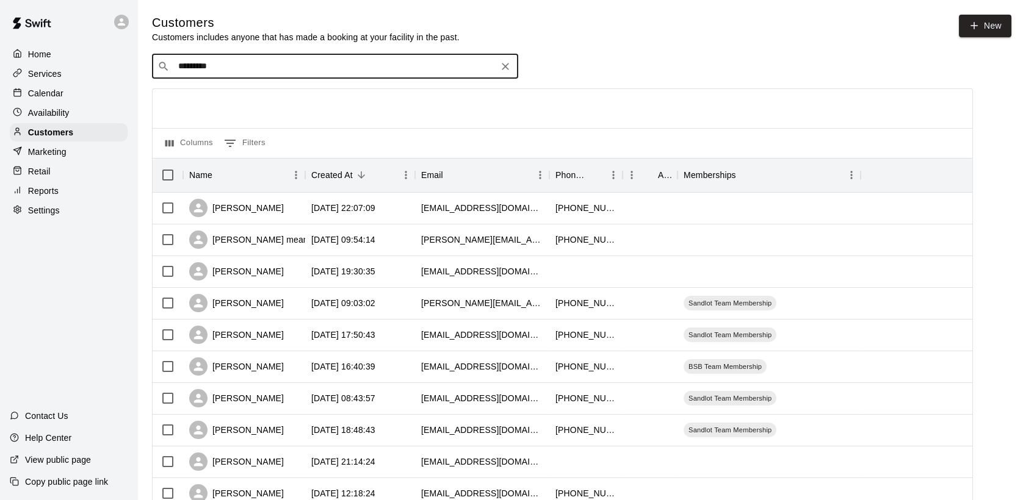
type input "**********"
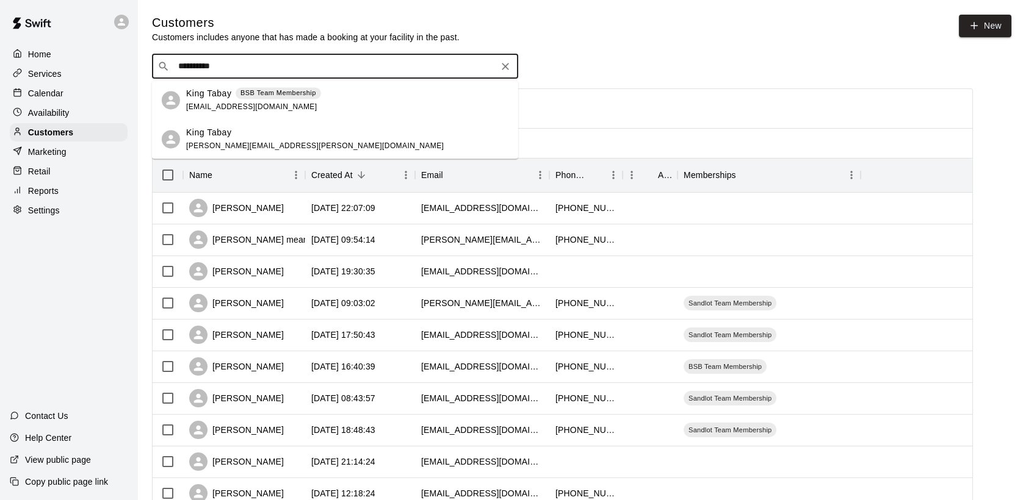
click at [212, 98] on p "King Tabay" at bounding box center [209, 93] width 46 height 13
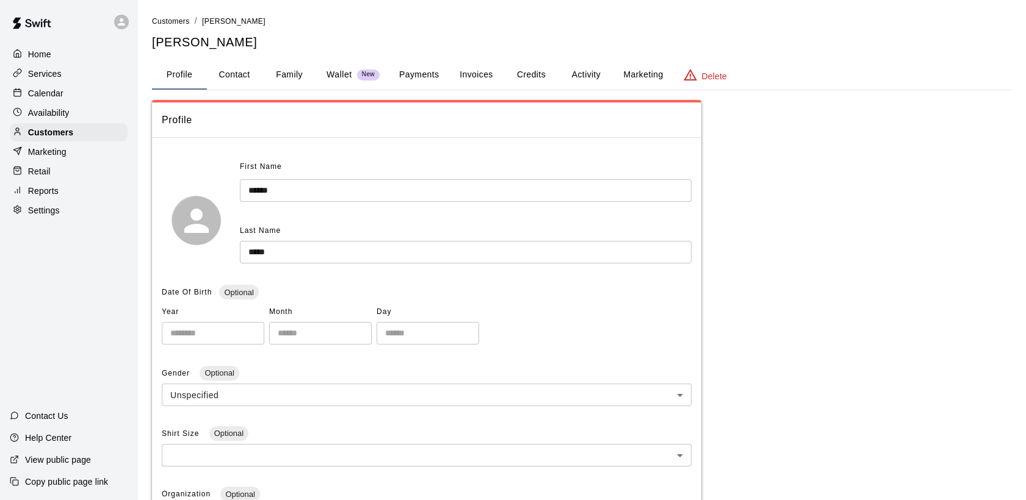
click at [408, 76] on button "Payments" at bounding box center [418, 74] width 59 height 29
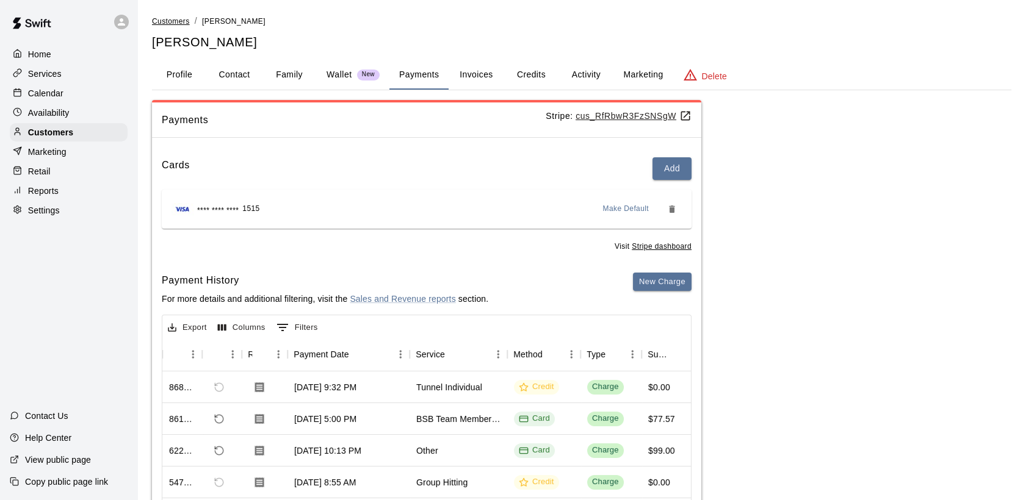
click at [168, 17] on span "Customers" at bounding box center [171, 21] width 38 height 9
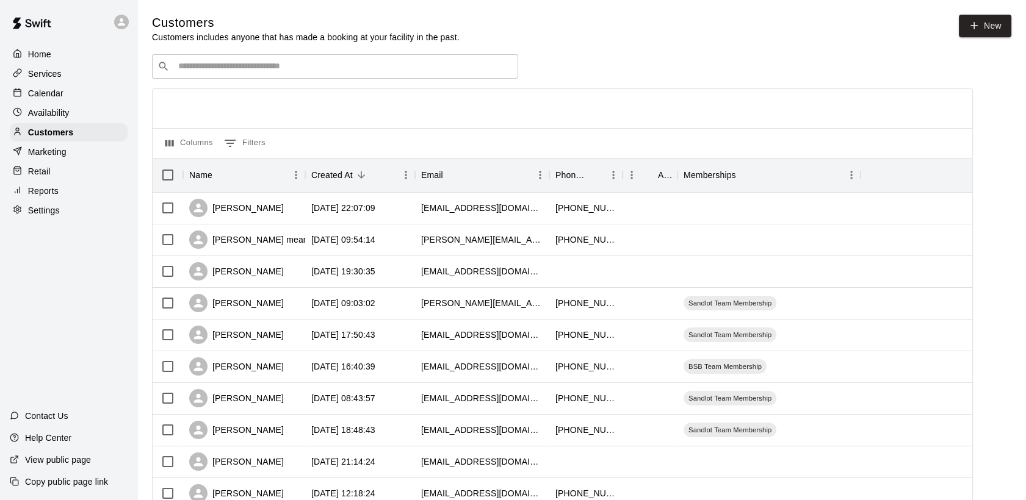
click at [177, 57] on div "​ ​" at bounding box center [335, 66] width 366 height 24
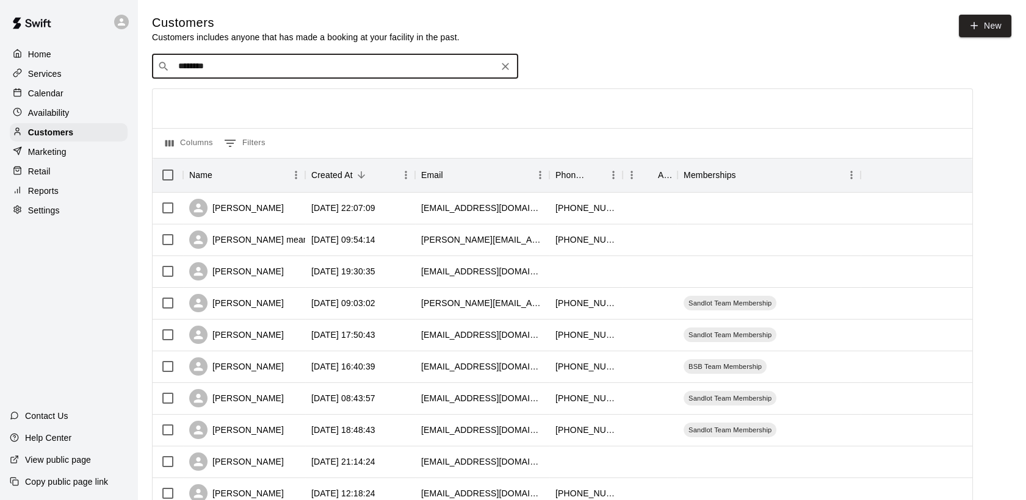
type input "******"
click at [201, 94] on p "[PERSON_NAME]" at bounding box center [223, 93] width 74 height 13
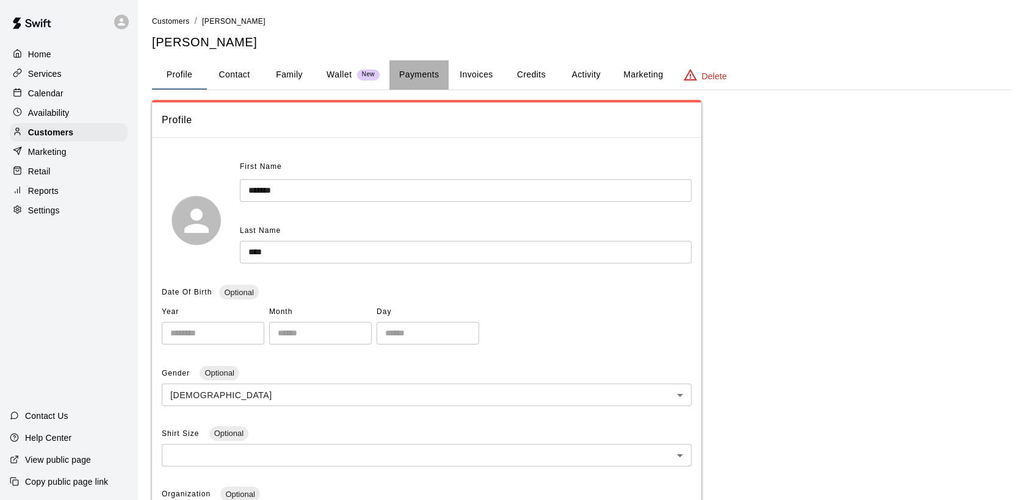
click at [417, 77] on button "Payments" at bounding box center [418, 74] width 59 height 29
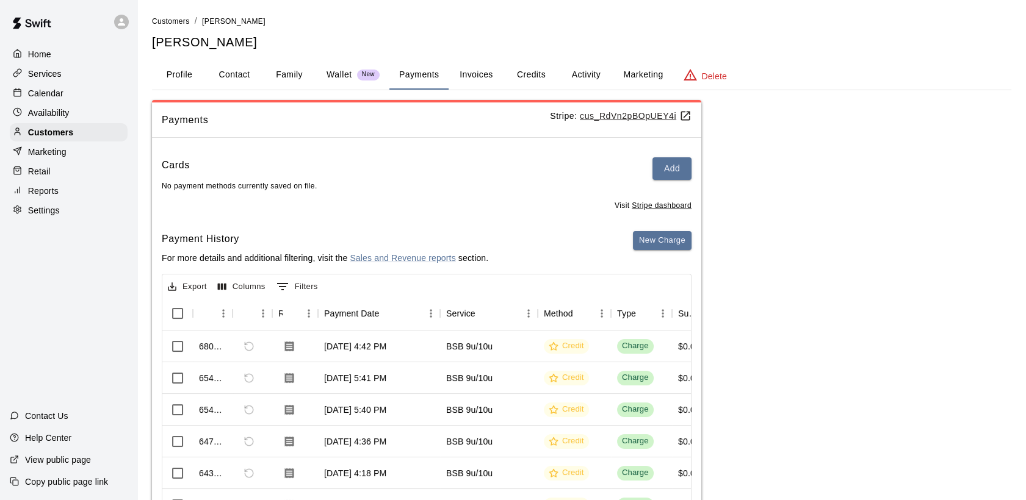
click at [405, 71] on button "Payments" at bounding box center [418, 74] width 59 height 29
click at [280, 73] on button "Family" at bounding box center [289, 74] width 55 height 29
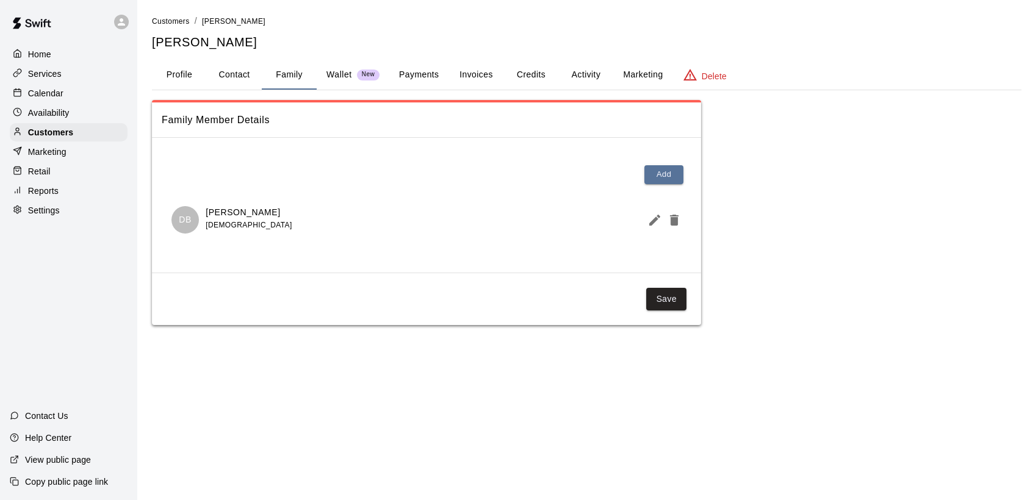
click at [927, 247] on div "Family Member Details Add DB [GEOGRAPHIC_DATA][PERSON_NAME] [DEMOGRAPHIC_DATA] …" at bounding box center [586, 212] width 869 height 225
click at [429, 74] on button "Payments" at bounding box center [418, 74] width 59 height 29
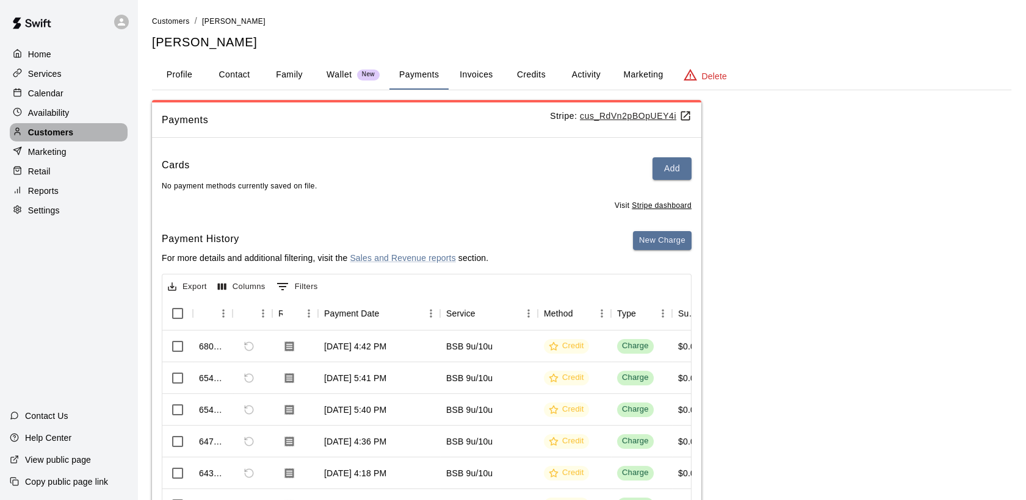
click at [66, 138] on p "Customers" at bounding box center [50, 132] width 45 height 12
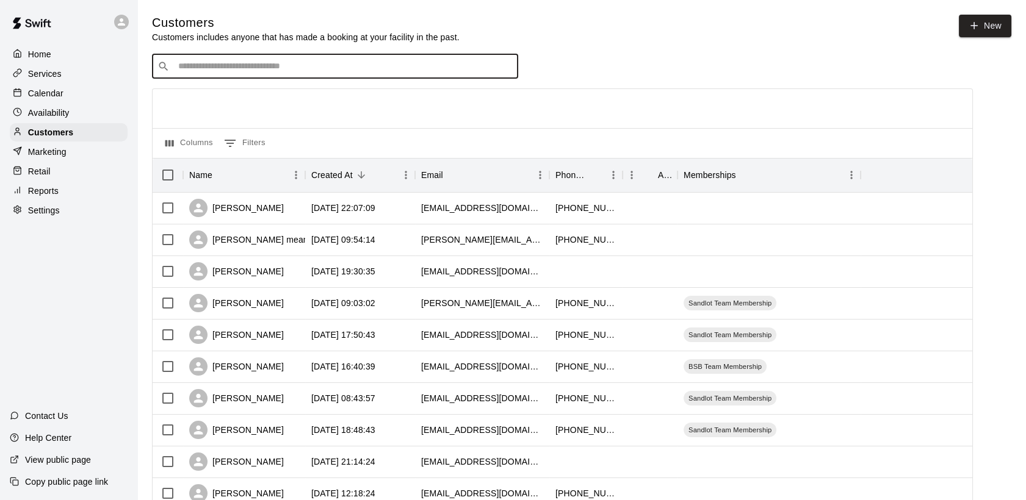
click at [211, 71] on input "Search customers by name or email" at bounding box center [343, 66] width 338 height 12
click at [66, 134] on p "Customers" at bounding box center [50, 132] width 45 height 12
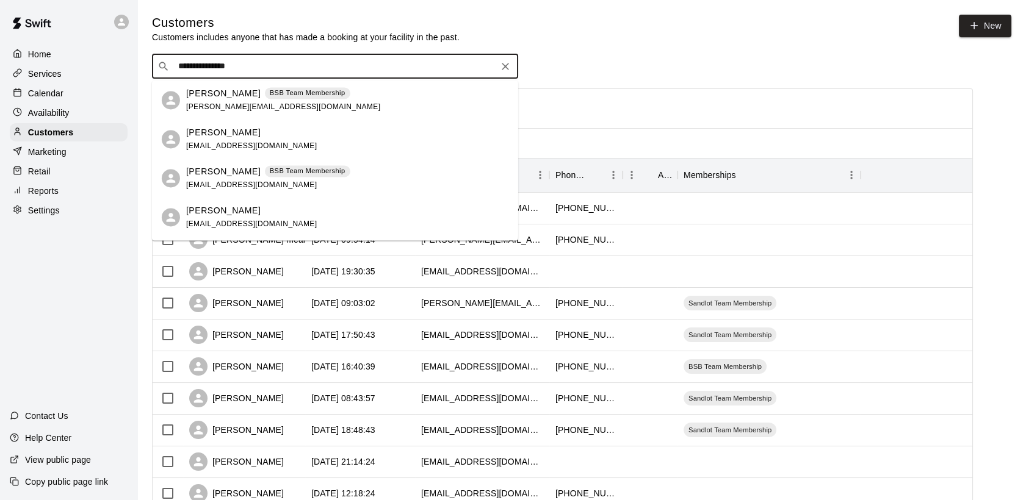
drag, startPoint x: 259, startPoint y: 70, endPoint x: 179, endPoint y: 68, distance: 79.3
click at [179, 68] on input "**********" at bounding box center [334, 66] width 320 height 12
drag, startPoint x: 203, startPoint y: 64, endPoint x: 153, endPoint y: 64, distance: 49.4
click at [153, 64] on div "​ ***** ​" at bounding box center [335, 66] width 366 height 24
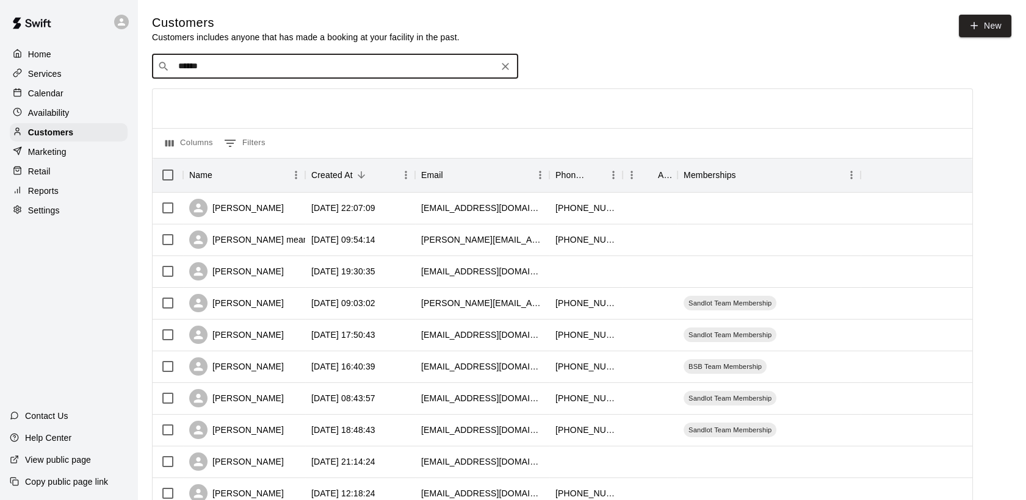
type input "******"
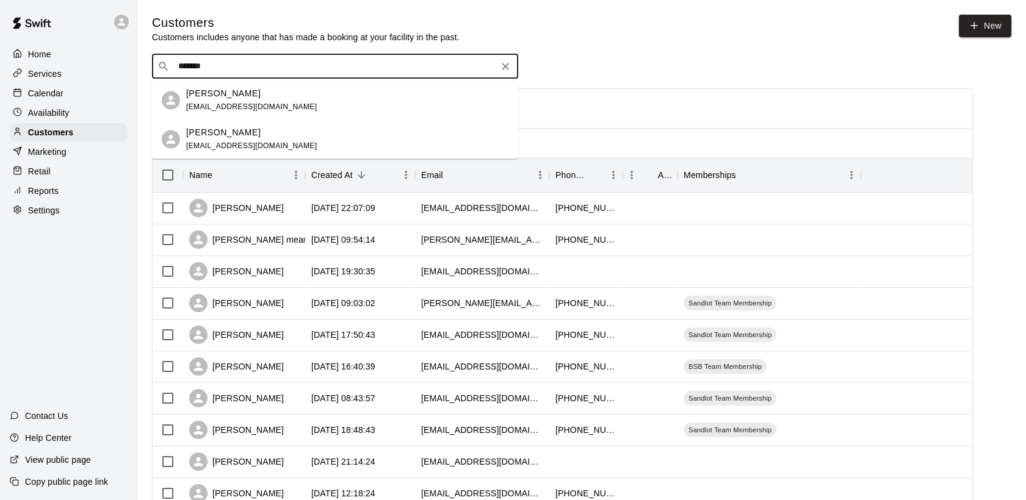
click at [221, 133] on p "[PERSON_NAME]" at bounding box center [223, 132] width 74 height 13
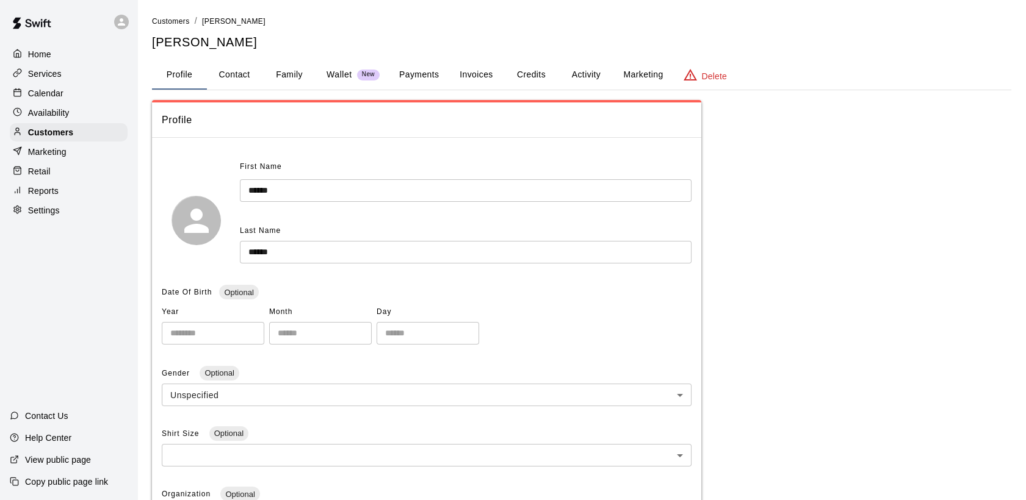
click at [428, 74] on button "Payments" at bounding box center [418, 74] width 59 height 29
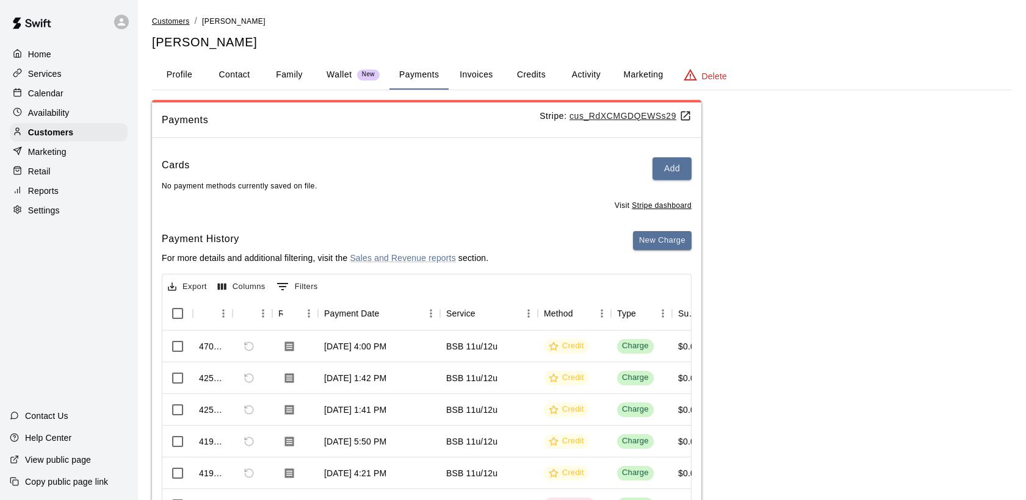
click at [170, 23] on span "Customers" at bounding box center [171, 21] width 38 height 9
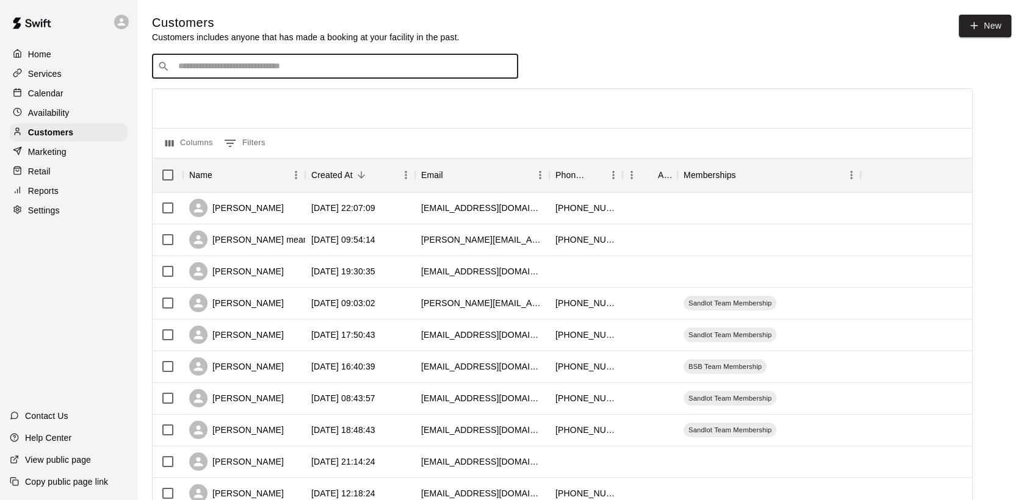
click at [182, 65] on input "Search customers by name or email" at bounding box center [343, 66] width 338 height 12
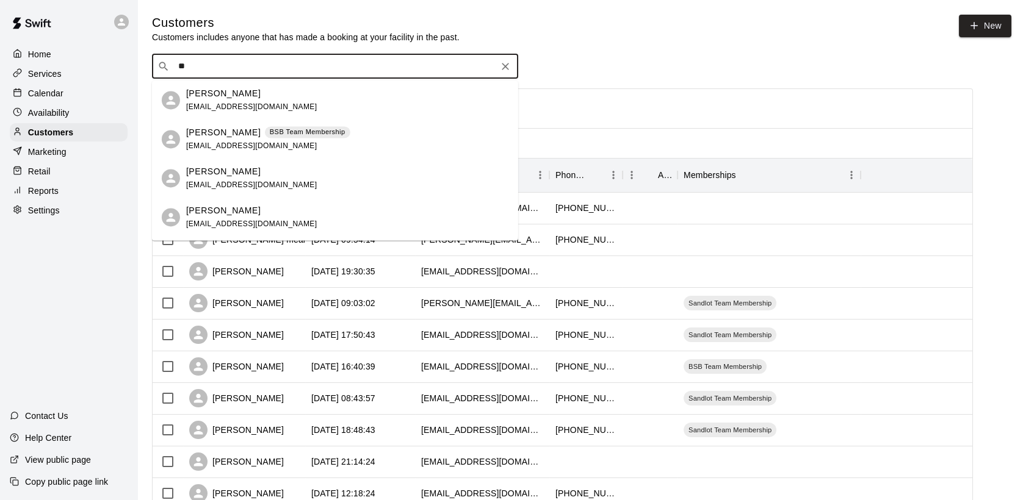
type input "*"
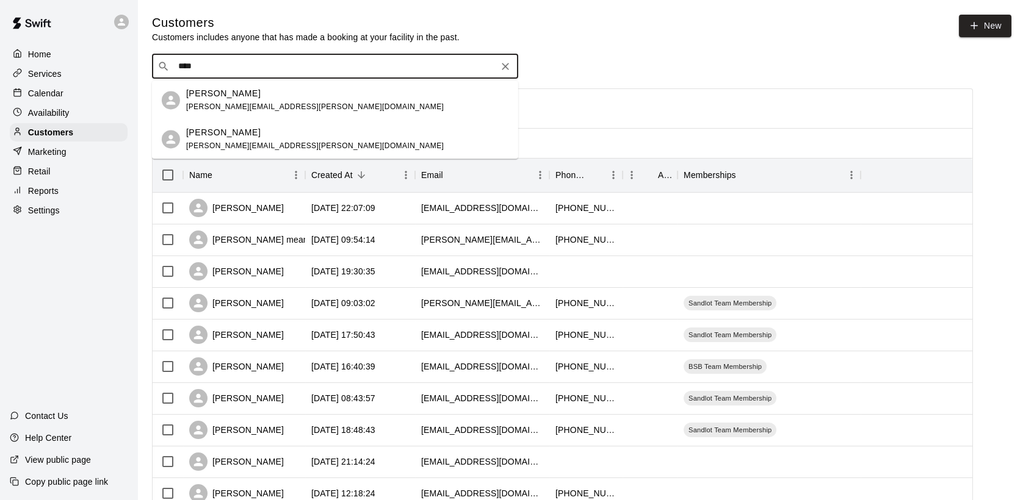
type input "*****"
click at [225, 96] on p "[PERSON_NAME]" at bounding box center [223, 93] width 74 height 13
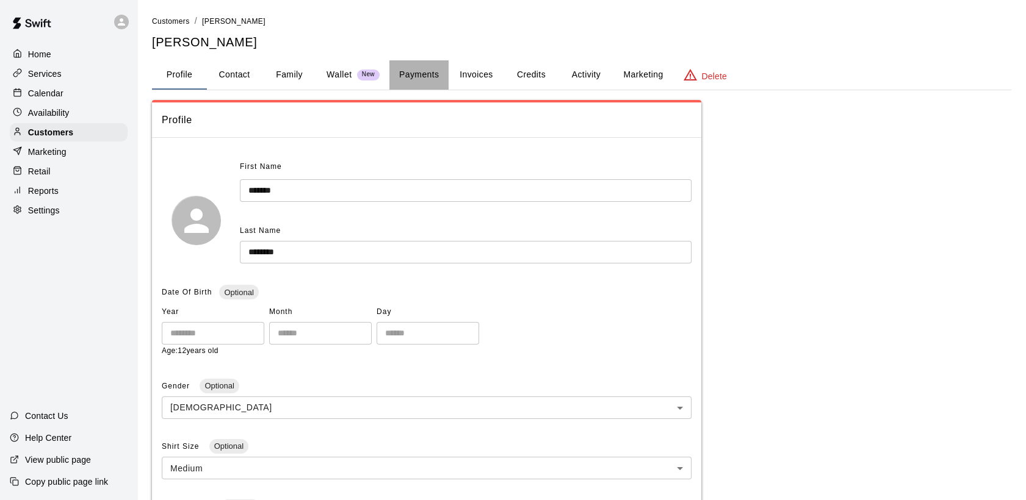
click at [414, 73] on button "Payments" at bounding box center [418, 74] width 59 height 29
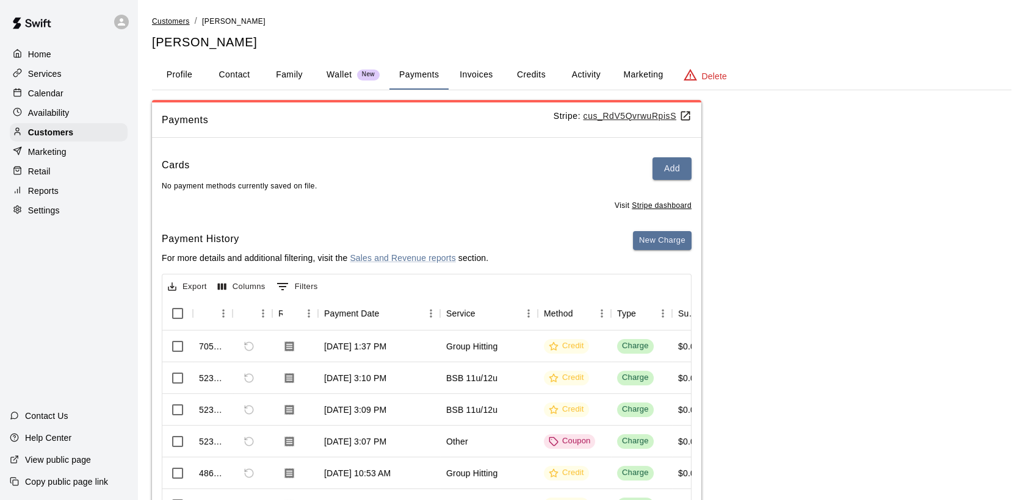
click at [167, 17] on span "Customers" at bounding box center [171, 21] width 38 height 9
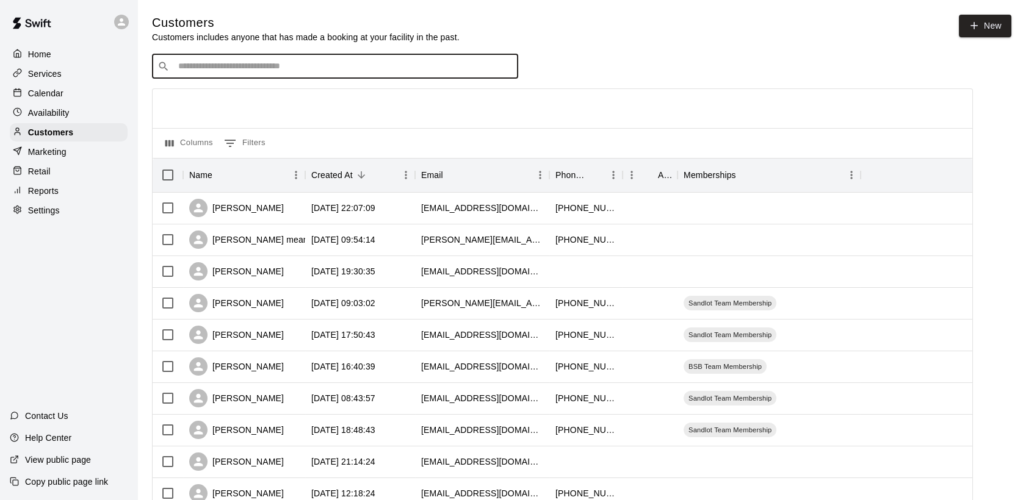
click at [193, 65] on input "Search customers by name or email" at bounding box center [343, 66] width 338 height 12
type input "*"
type input "****"
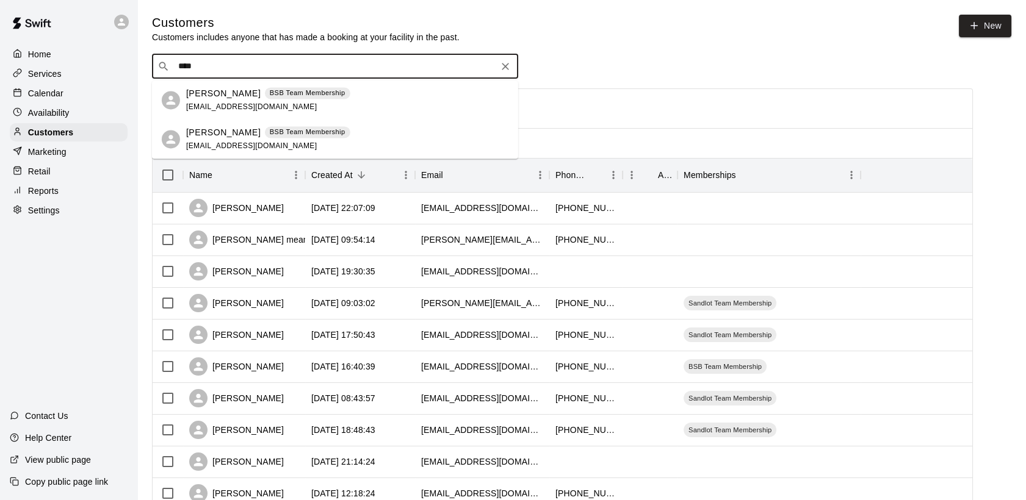
click at [282, 135] on p "BSB Team Membership" at bounding box center [308, 132] width 76 height 10
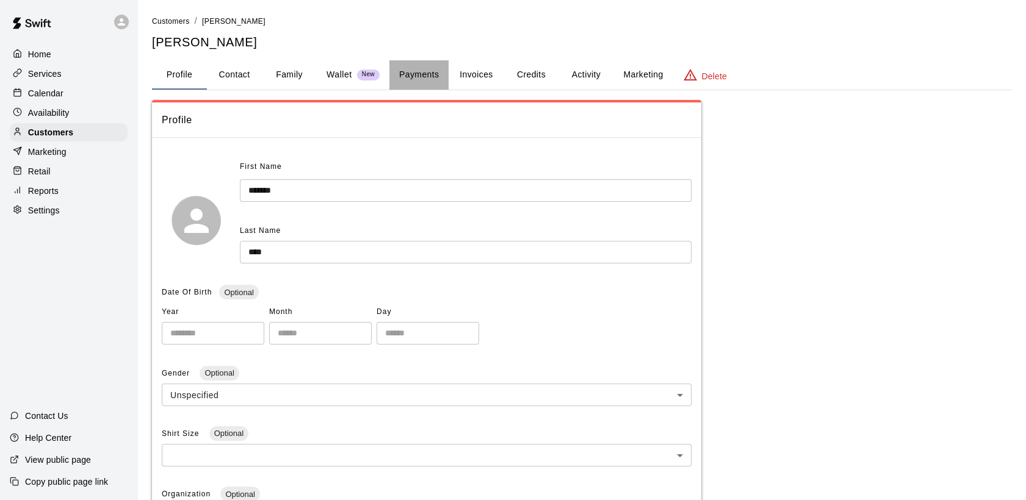
click at [429, 73] on button "Payments" at bounding box center [418, 74] width 59 height 29
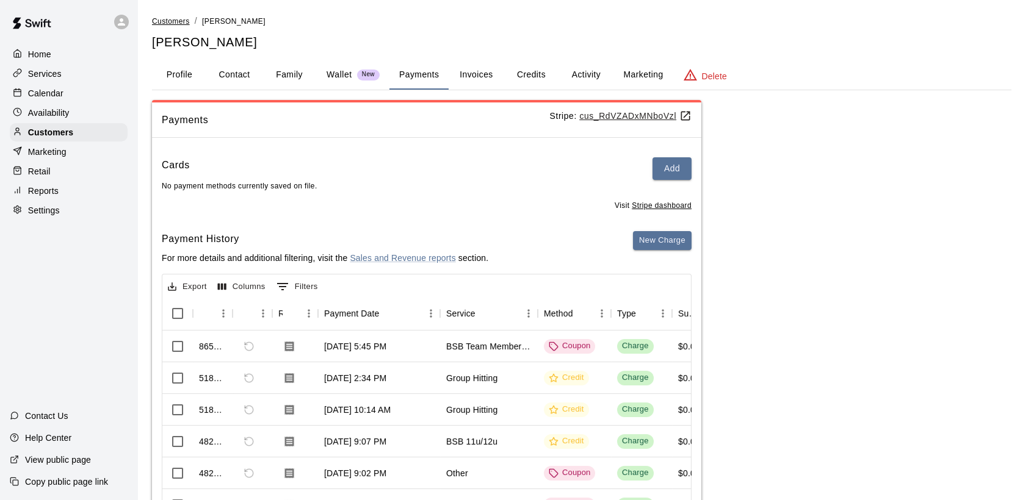
click at [171, 21] on span "Customers" at bounding box center [171, 21] width 38 height 9
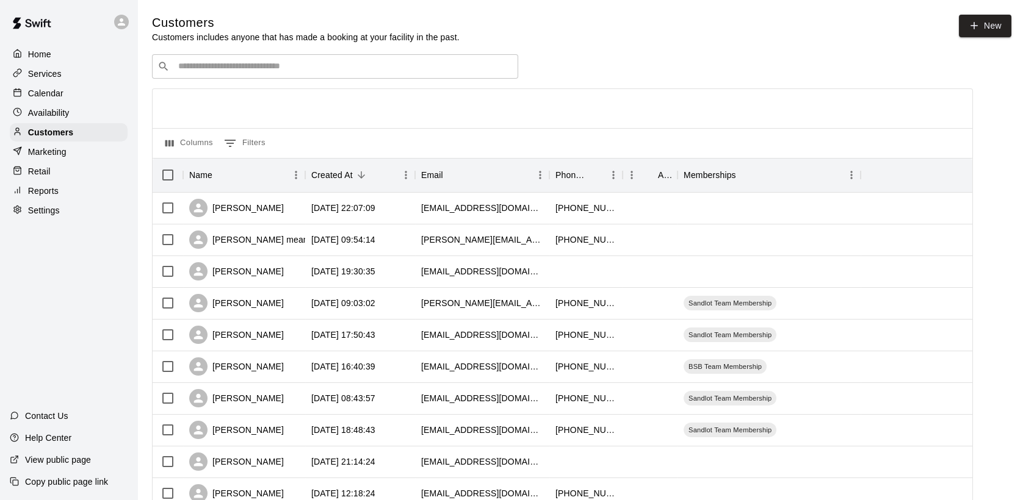
click at [185, 66] on input "Search customers by name or email" at bounding box center [343, 66] width 338 height 12
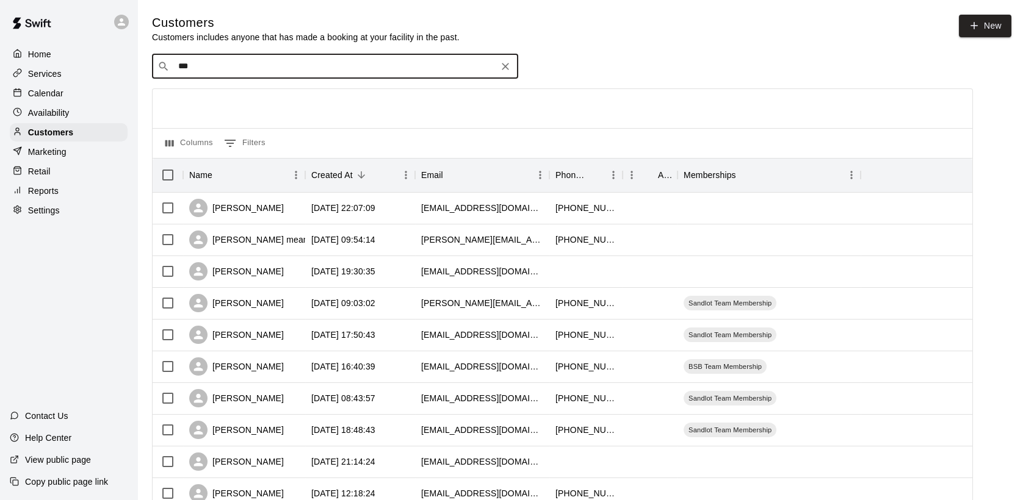
type input "****"
click at [191, 91] on p "[PERSON_NAME]" at bounding box center [223, 93] width 74 height 13
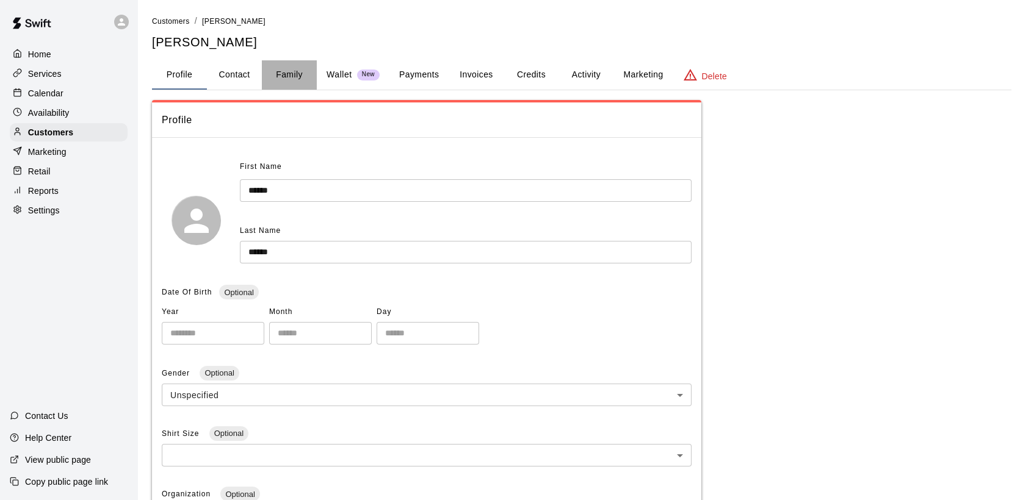
click at [301, 71] on button "Family" at bounding box center [289, 74] width 55 height 29
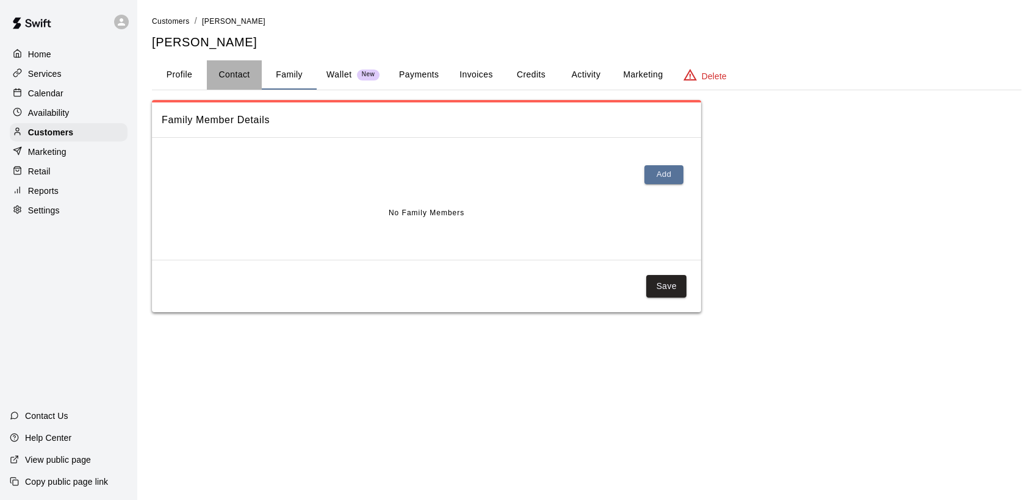
click at [241, 74] on button "Contact" at bounding box center [234, 74] width 55 height 29
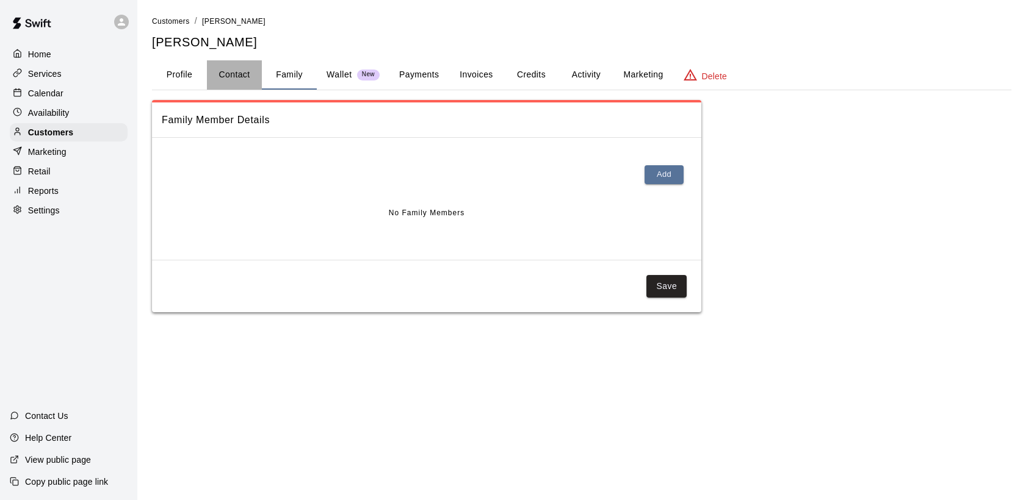
select select "**"
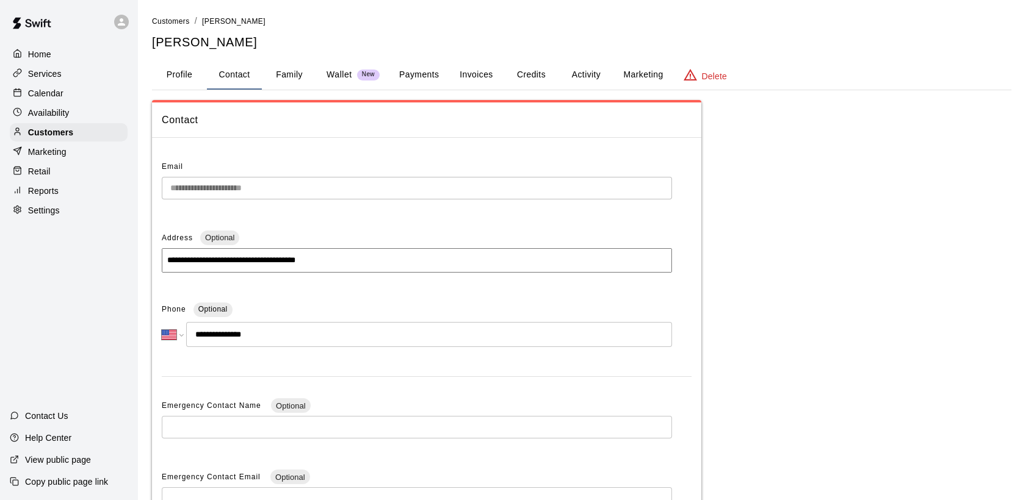
click at [282, 78] on button "Family" at bounding box center [289, 74] width 55 height 29
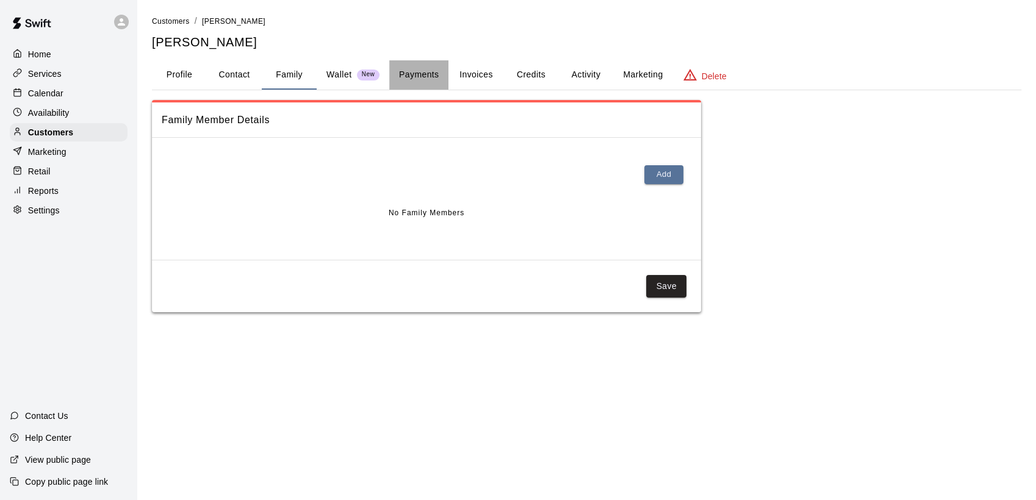
click at [411, 74] on button "Payments" at bounding box center [418, 74] width 59 height 29
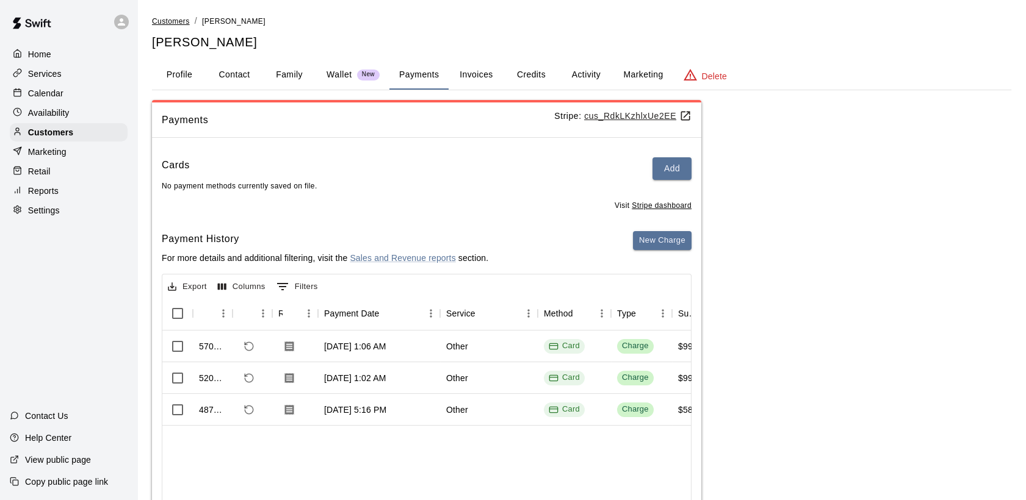
click at [178, 23] on span "Customers" at bounding box center [171, 21] width 38 height 9
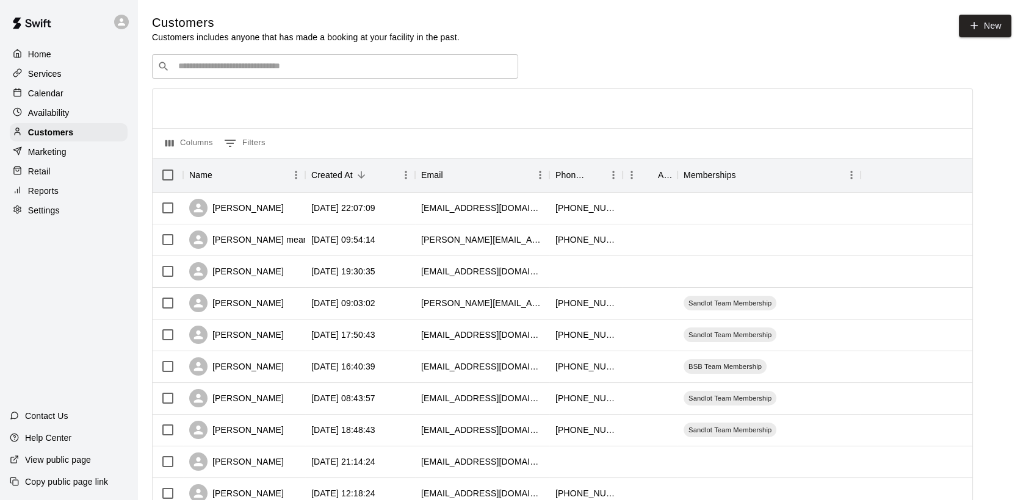
click at [194, 61] on div "​ ​" at bounding box center [335, 66] width 366 height 24
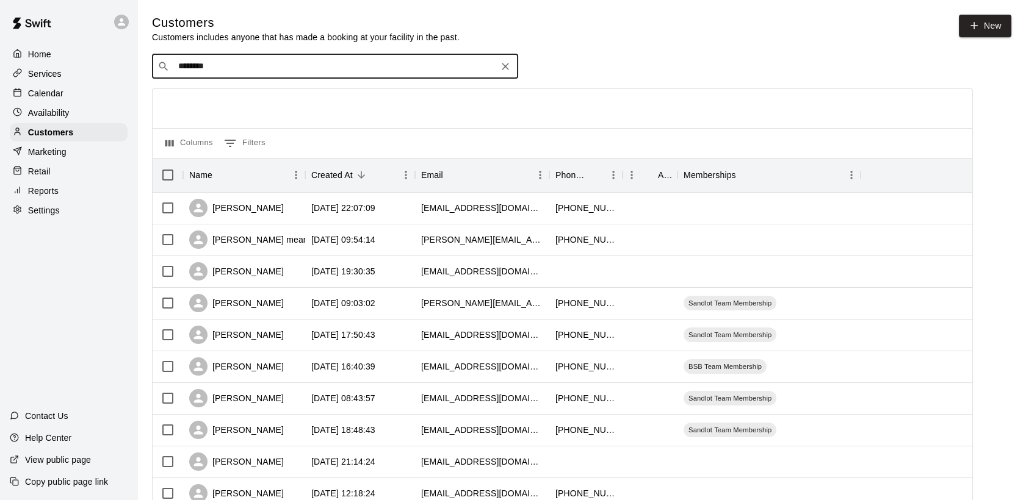
drag, startPoint x: 220, startPoint y: 71, endPoint x: 142, endPoint y: 71, distance: 78.1
type input "****"
click at [240, 96] on p "[PERSON_NAME]" at bounding box center [223, 93] width 74 height 13
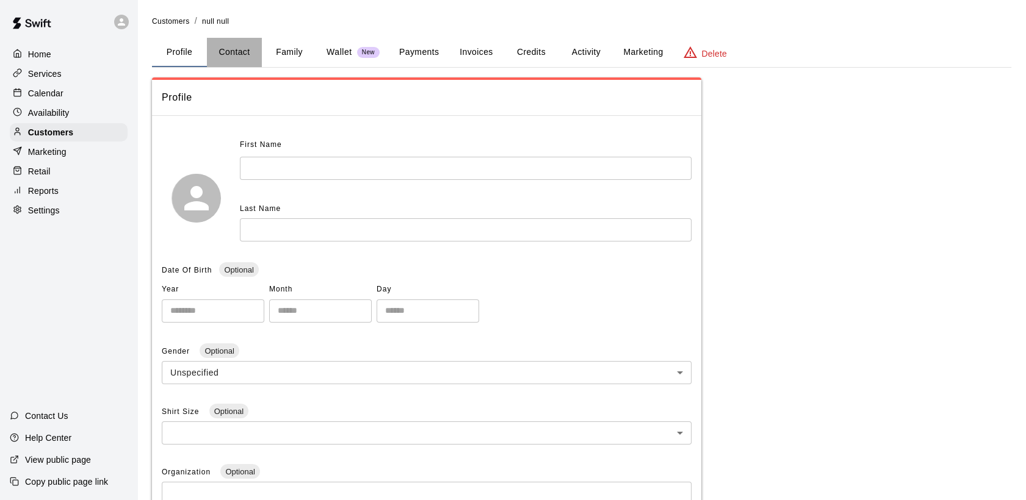
click at [231, 51] on button "Contact" at bounding box center [234, 52] width 55 height 29
select select "**"
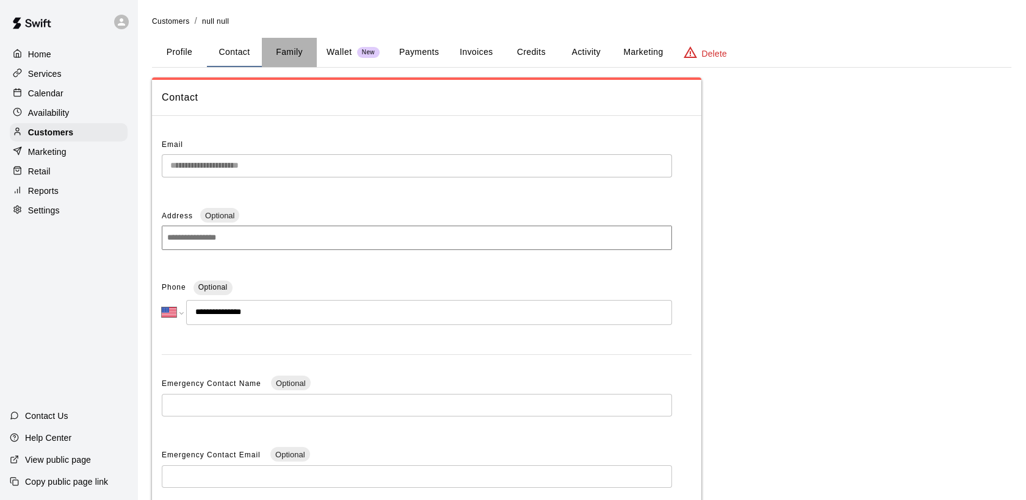
click at [301, 53] on button "Family" at bounding box center [289, 52] width 55 height 29
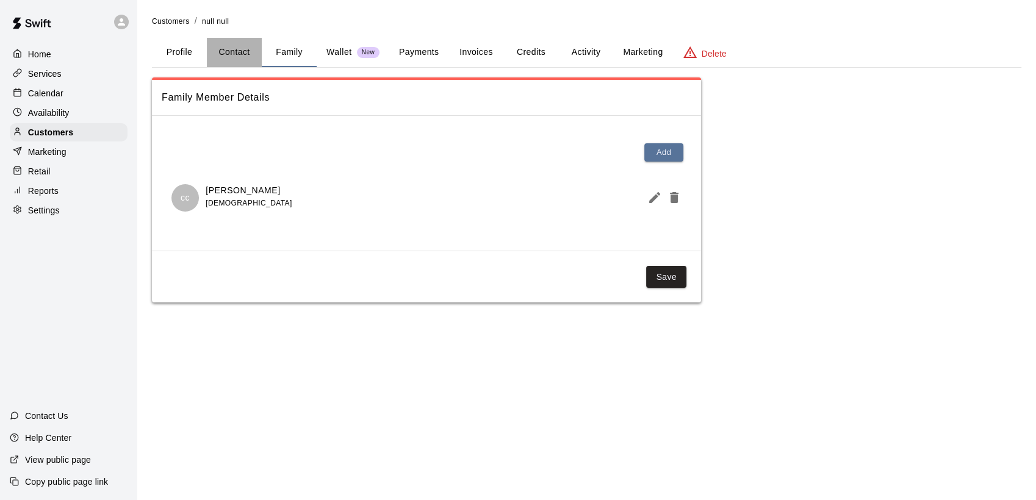
click at [232, 52] on button "Contact" at bounding box center [234, 52] width 55 height 29
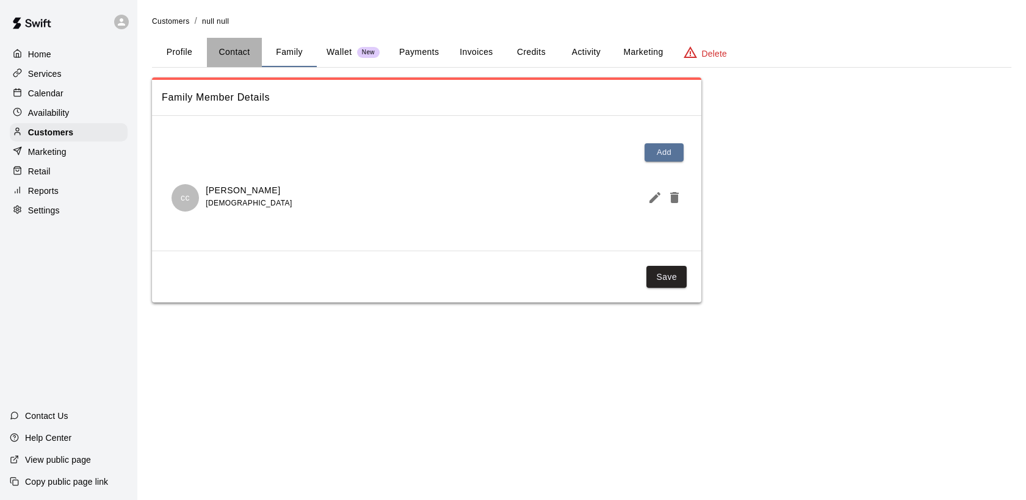
select select "**"
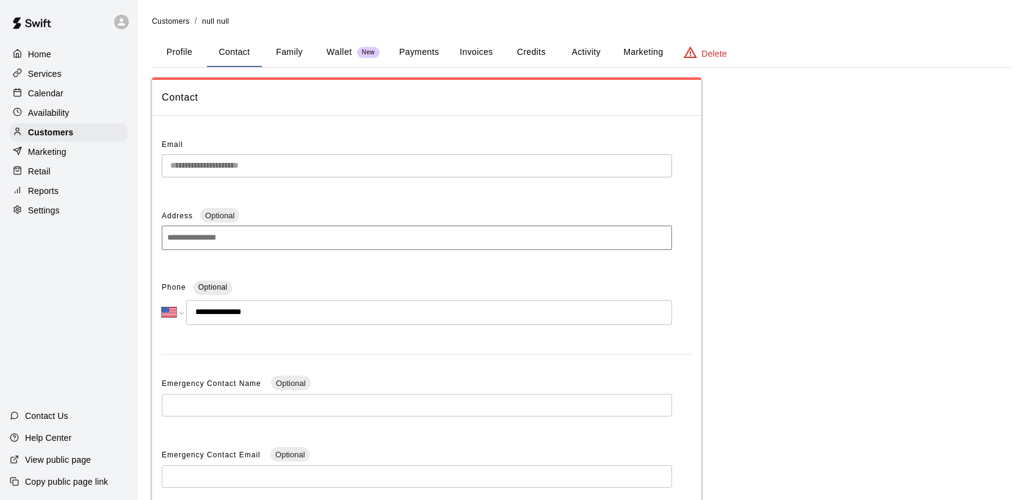
drag, startPoint x: 260, startPoint y: 312, endPoint x: 200, endPoint y: 317, distance: 60.5
click at [200, 317] on input "**********" at bounding box center [429, 312] width 486 height 25
click at [422, 51] on button "Payments" at bounding box center [418, 52] width 59 height 29
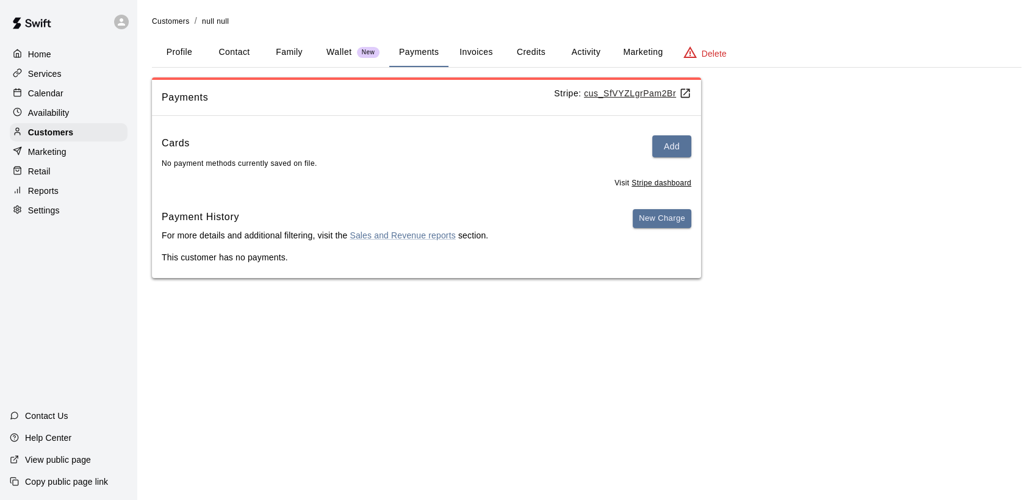
click at [51, 51] on p "Home" at bounding box center [39, 54] width 23 height 12
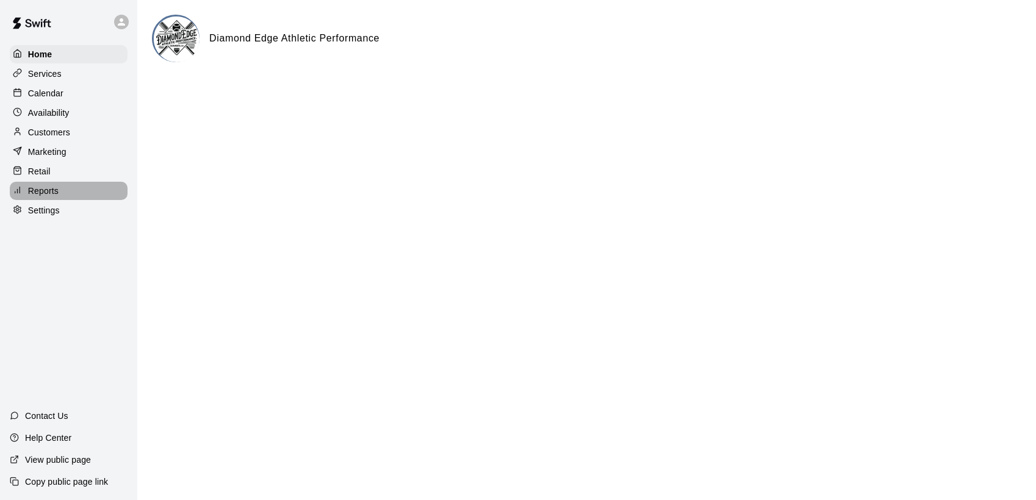
click at [64, 198] on div "Reports" at bounding box center [69, 191] width 118 height 18
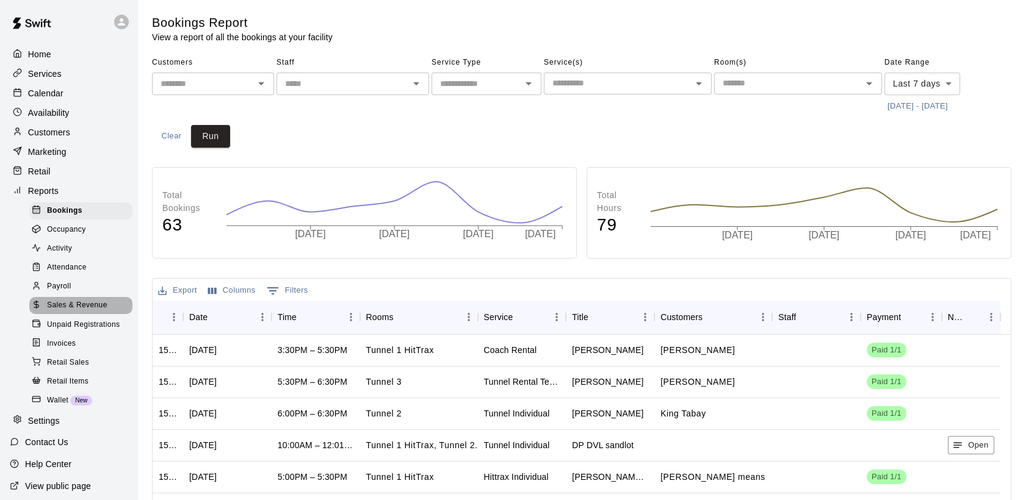
click at [98, 312] on span "Sales & Revenue" at bounding box center [77, 306] width 60 height 12
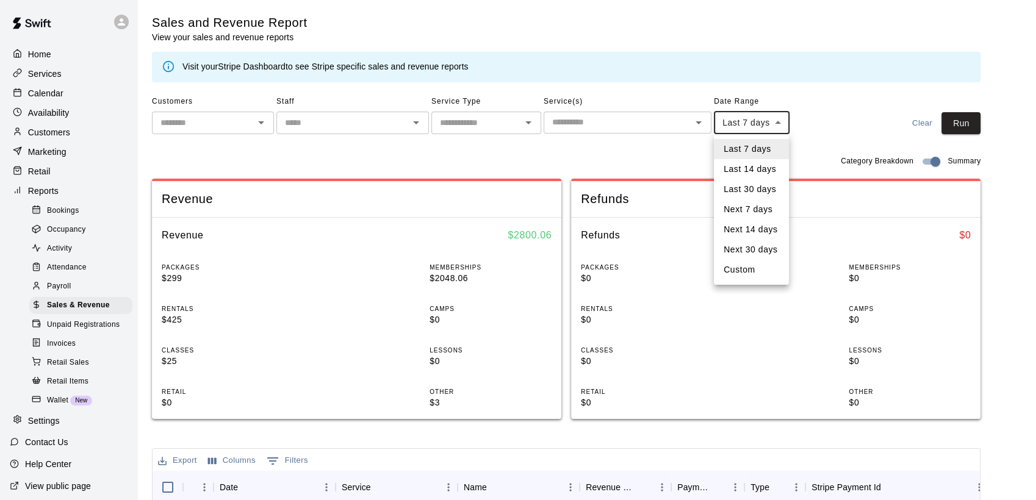
click at [781, 124] on body "Home Services Calendar Availability Customers Marketing Retail Reports Bookings…" at bounding box center [518, 440] width 1036 height 880
click at [752, 273] on li "Custom" at bounding box center [751, 270] width 75 height 20
type input "******"
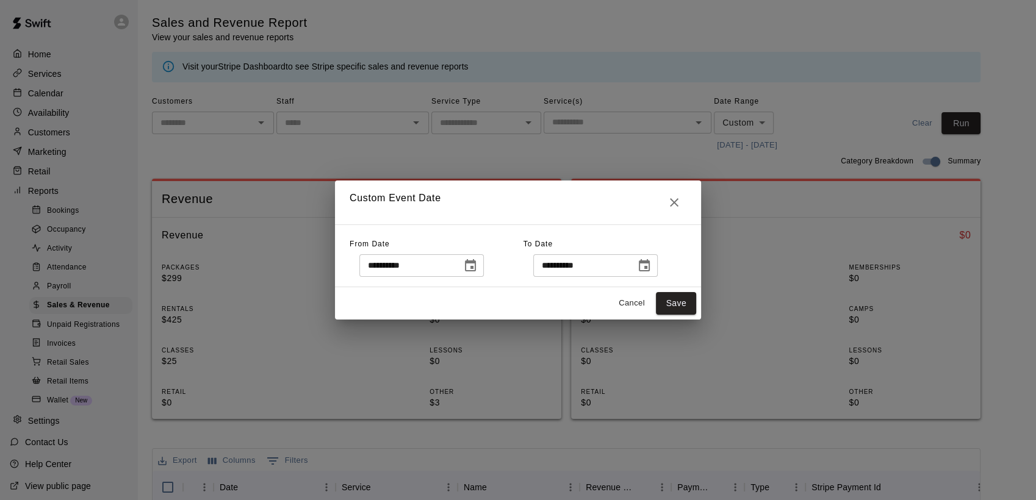
click at [478, 268] on icon "Choose date, selected date is Oct 6, 2025" at bounding box center [470, 266] width 15 height 15
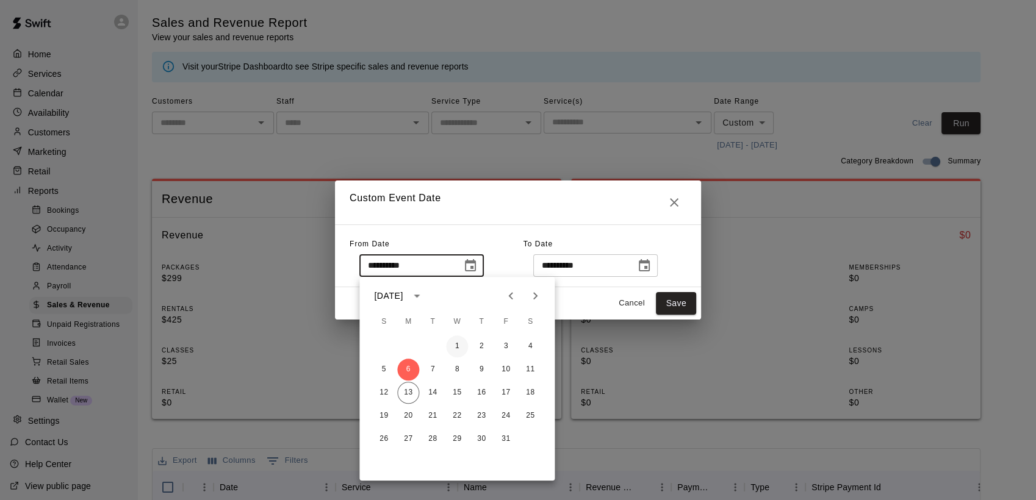
click at [459, 343] on button "1" at bounding box center [457, 347] width 22 height 22
type input "**********"
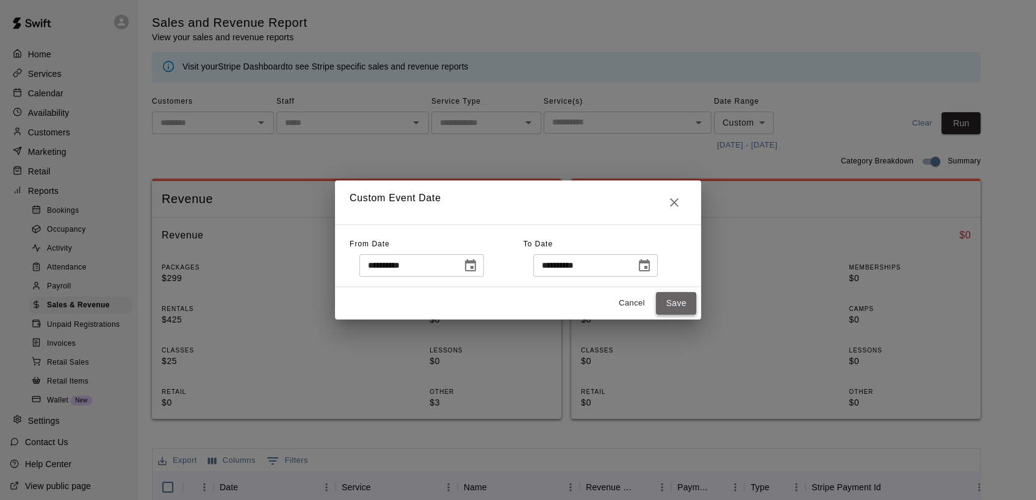
click at [670, 301] on button "Save" at bounding box center [676, 303] width 40 height 23
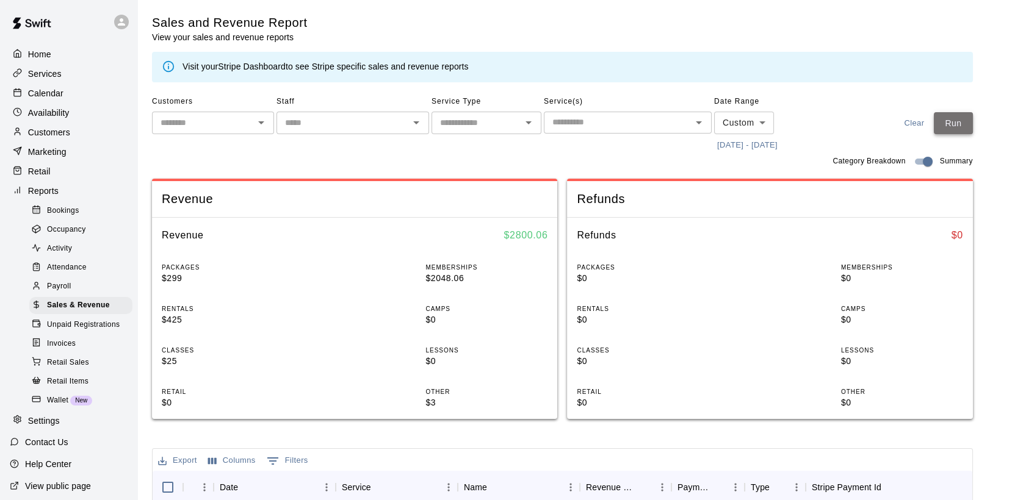
click at [953, 122] on button "Run" at bounding box center [952, 123] width 39 height 23
click at [51, 95] on p "Calendar" at bounding box center [45, 93] width 35 height 12
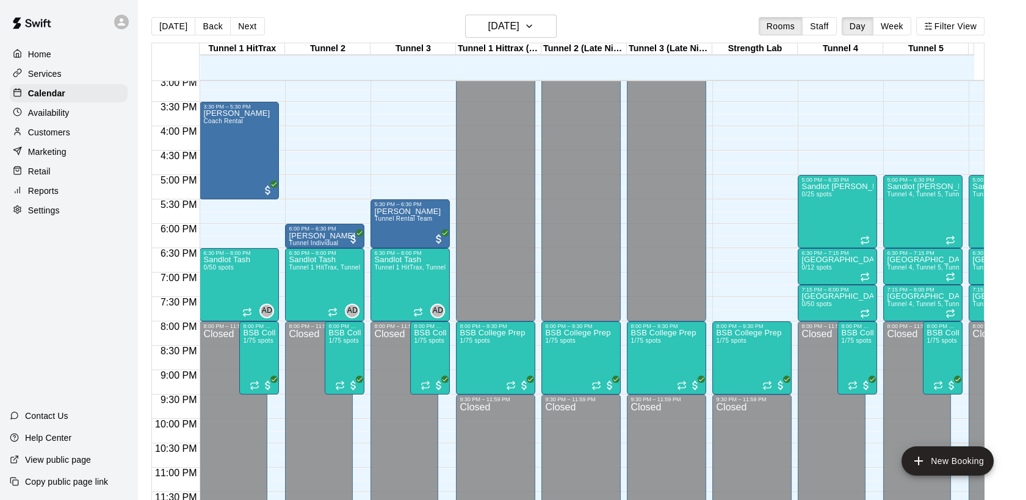
scroll to position [600, 0]
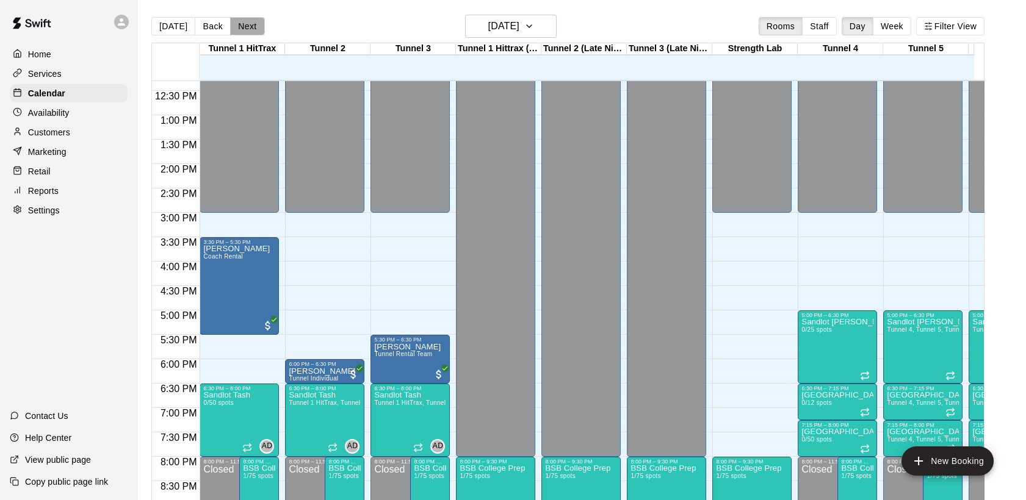
click at [247, 26] on button "Next" at bounding box center [247, 26] width 34 height 18
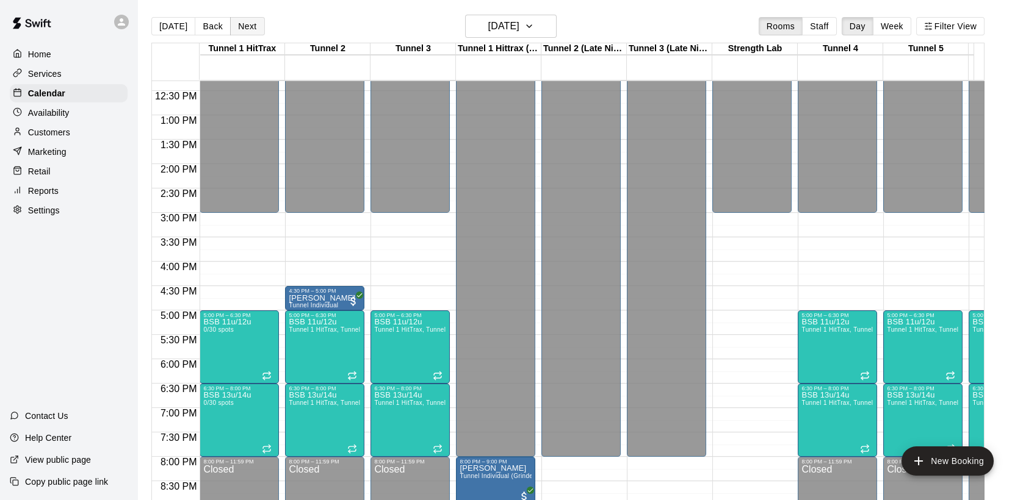
click at [248, 27] on button "Next" at bounding box center [247, 26] width 34 height 18
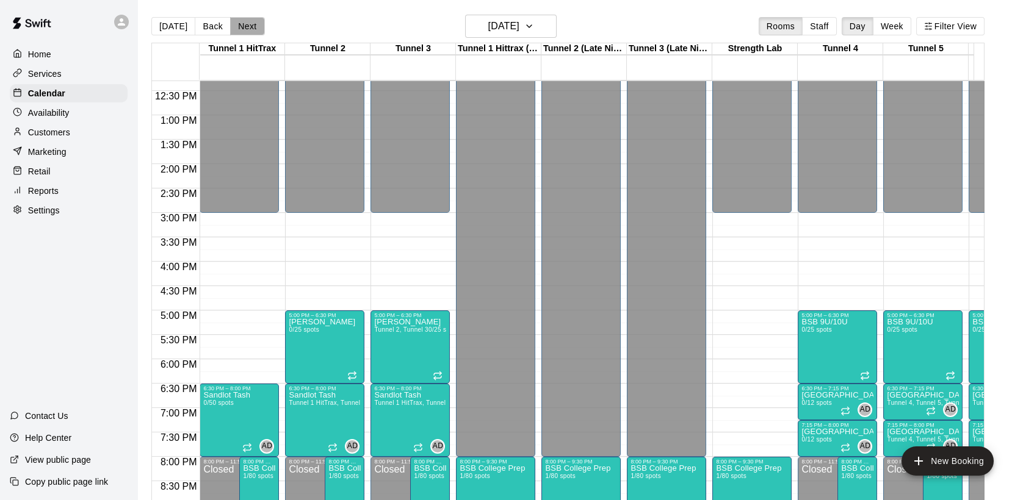
click at [248, 27] on button "Next" at bounding box center [247, 26] width 34 height 18
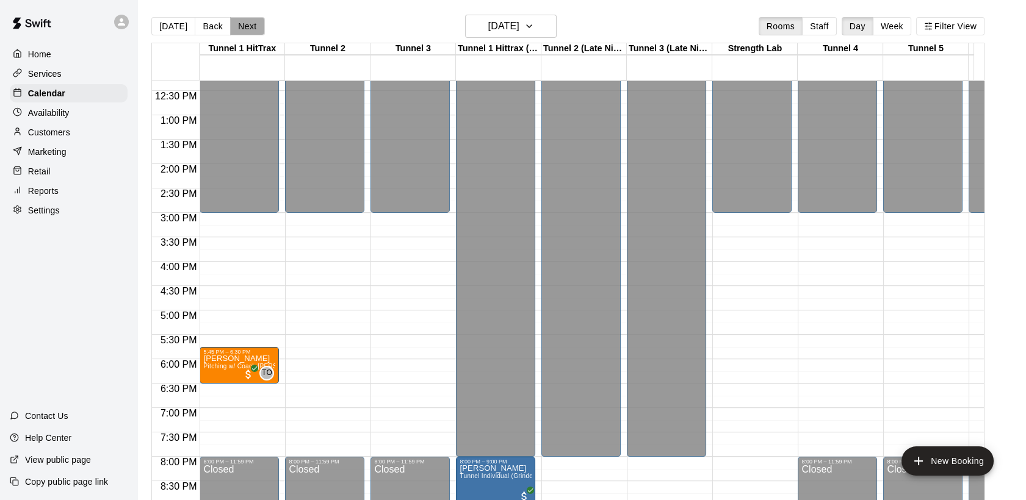
click at [248, 27] on button "Next" at bounding box center [247, 26] width 34 height 18
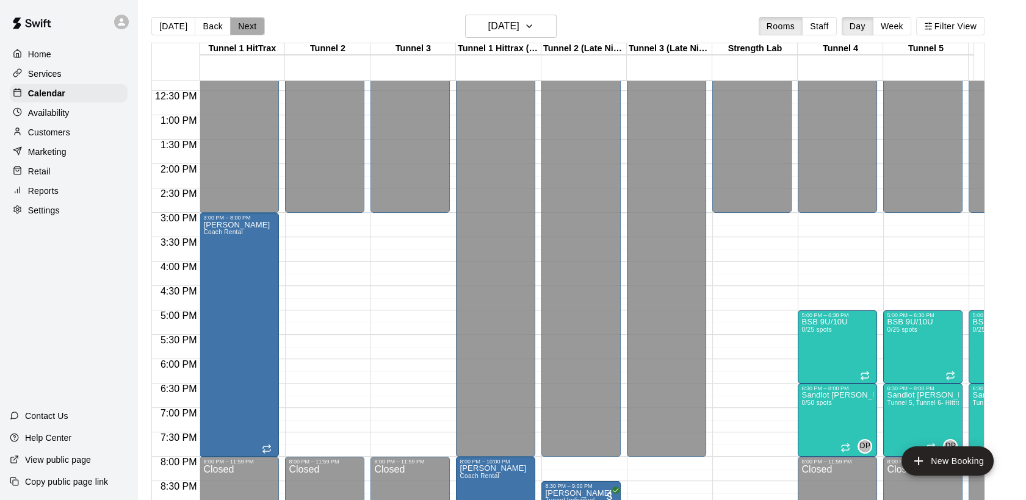
click at [248, 27] on button "Next" at bounding box center [247, 26] width 34 height 18
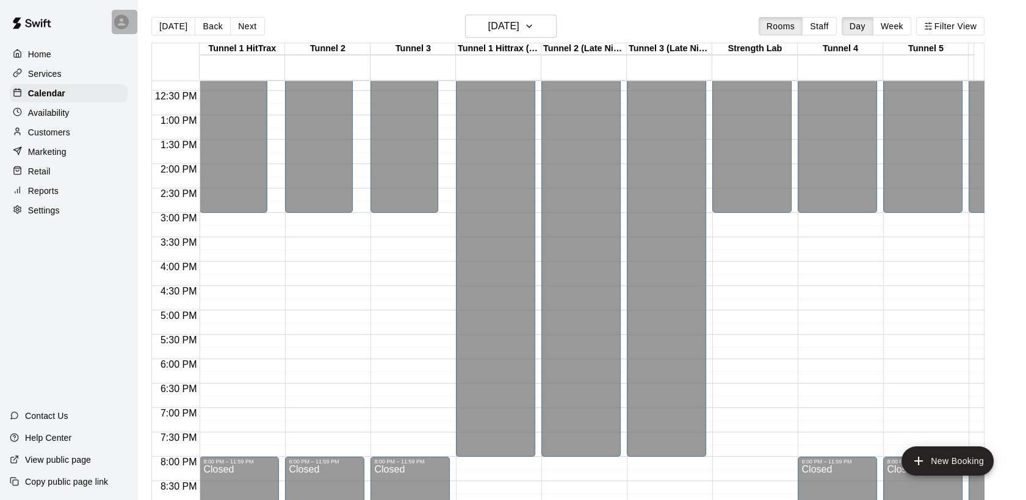
click at [127, 24] on div at bounding box center [121, 22] width 15 height 15
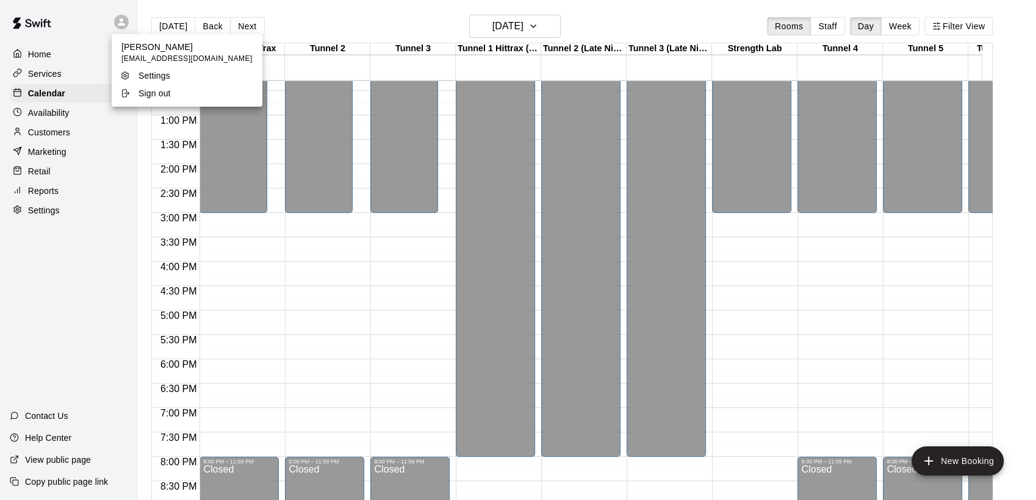
click at [145, 94] on p "Sign out" at bounding box center [154, 93] width 32 height 12
